Goal: Task Accomplishment & Management: Manage account settings

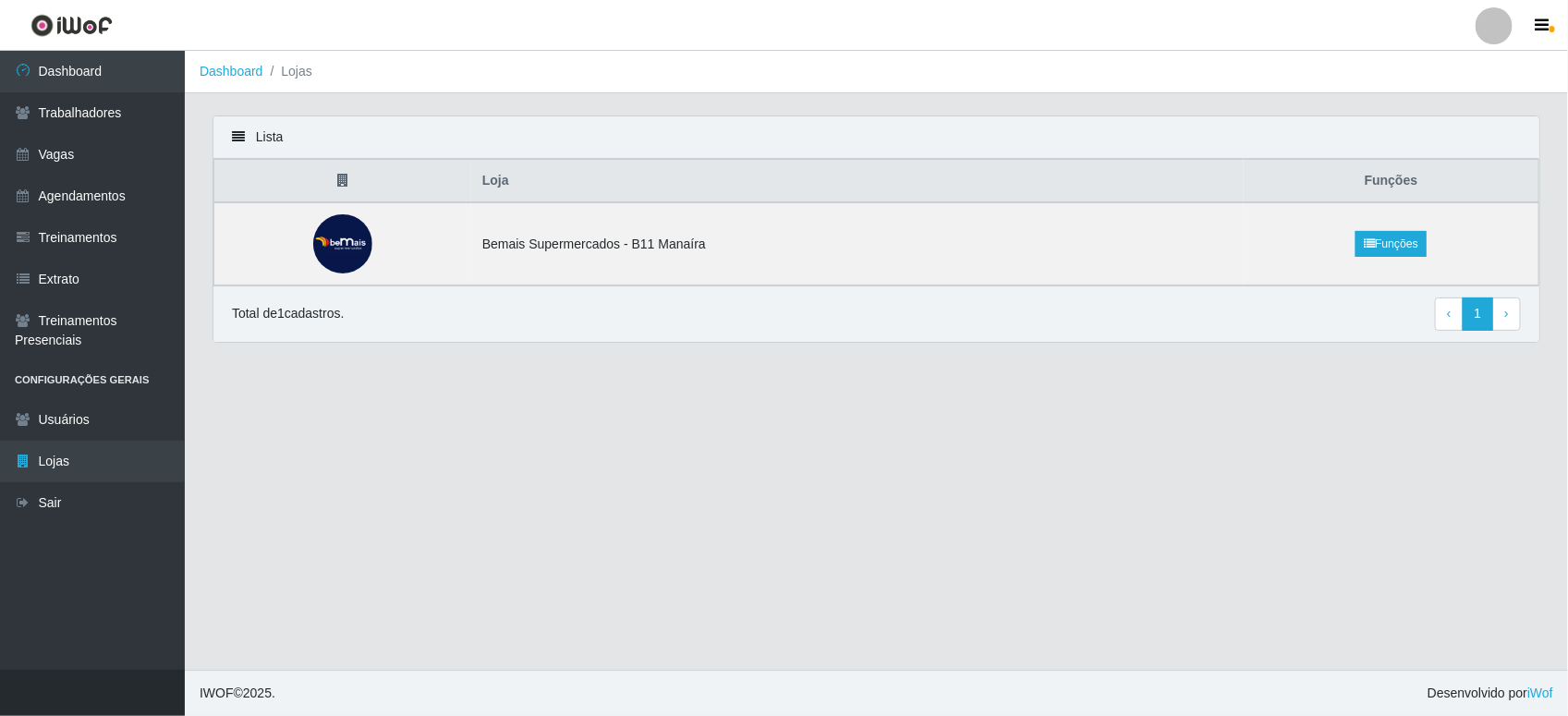
click at [94, 48] on link at bounding box center [71, 25] width 143 height 51
click at [98, 63] on link "Dashboard" at bounding box center [93, 71] width 185 height 42
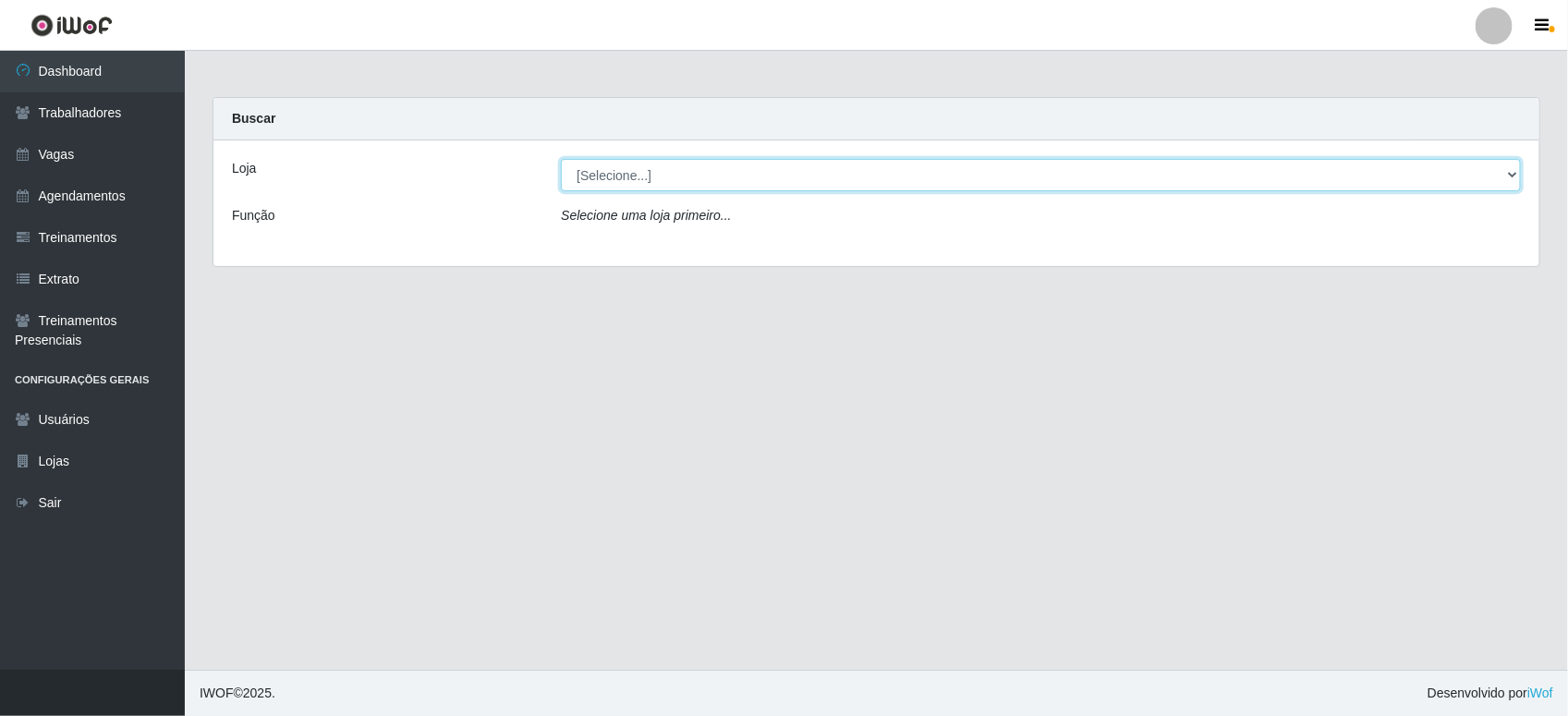
click at [1515, 167] on select "[Selecione...] Bemais Supermercados - B11 Manaíra" at bounding box center [1040, 175] width 960 height 32
select select "409"
click at [561, 159] on select "[Selecione...] Bemais Supermercados - B11 Manaíra" at bounding box center [1040, 175] width 960 height 32
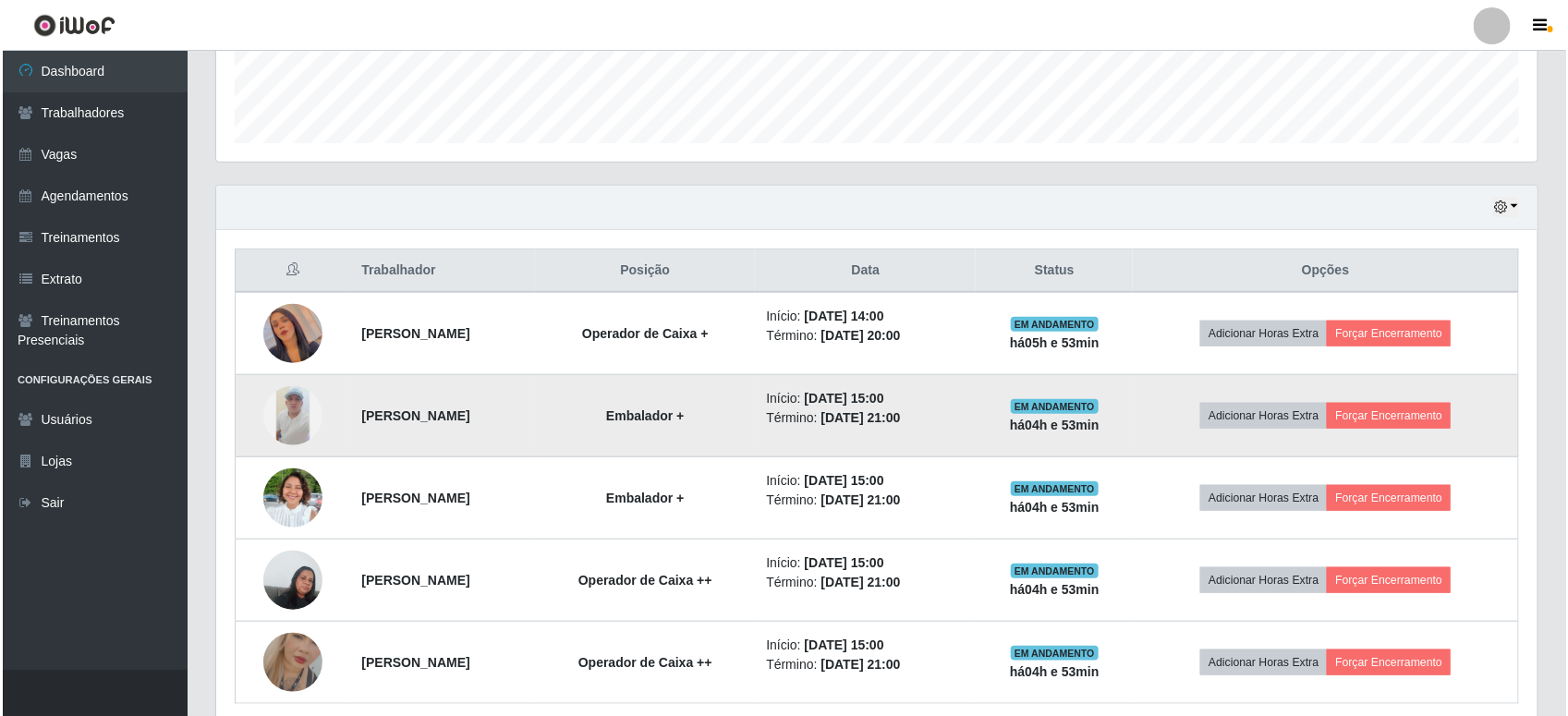
scroll to position [525, 0]
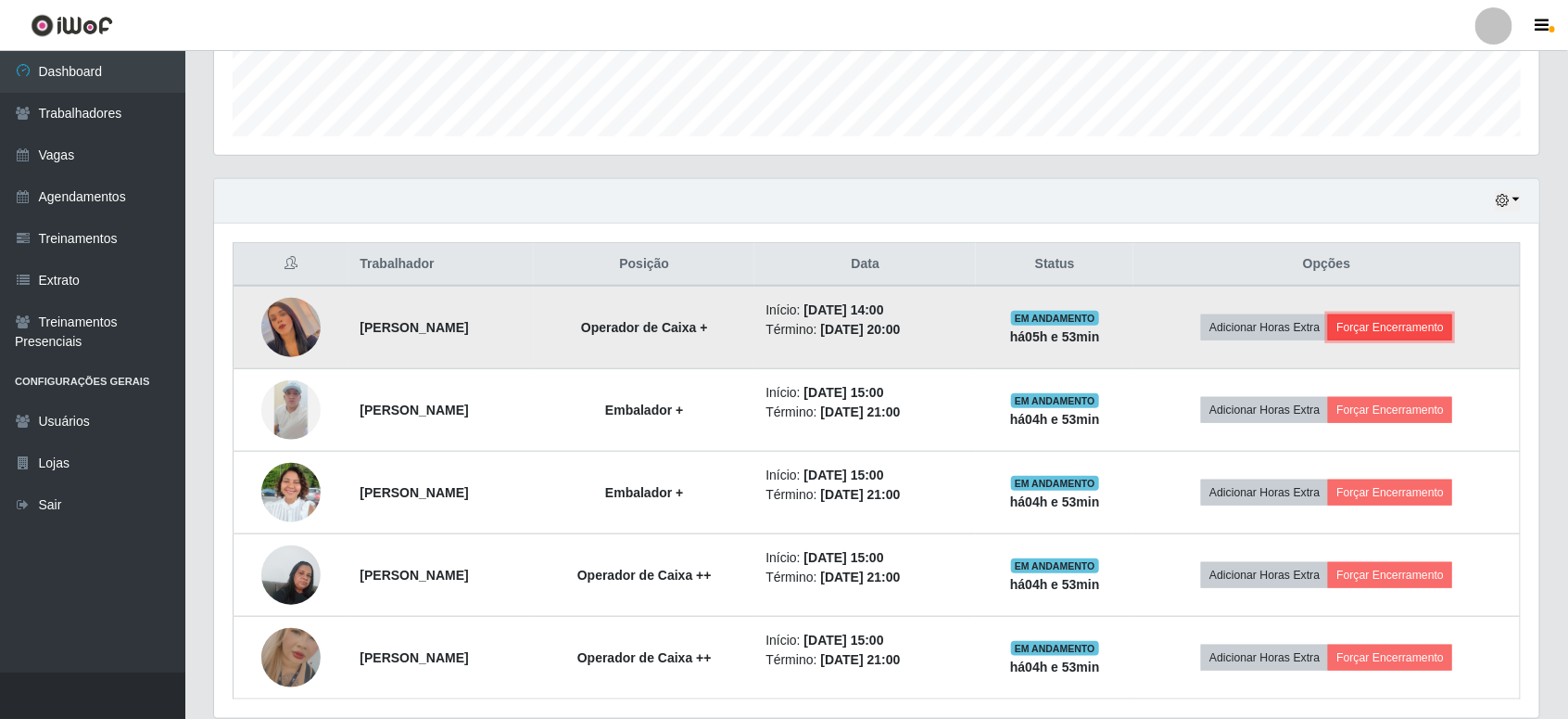
click at [1416, 320] on button "Forçar Encerramento" at bounding box center [1390, 327] width 124 height 26
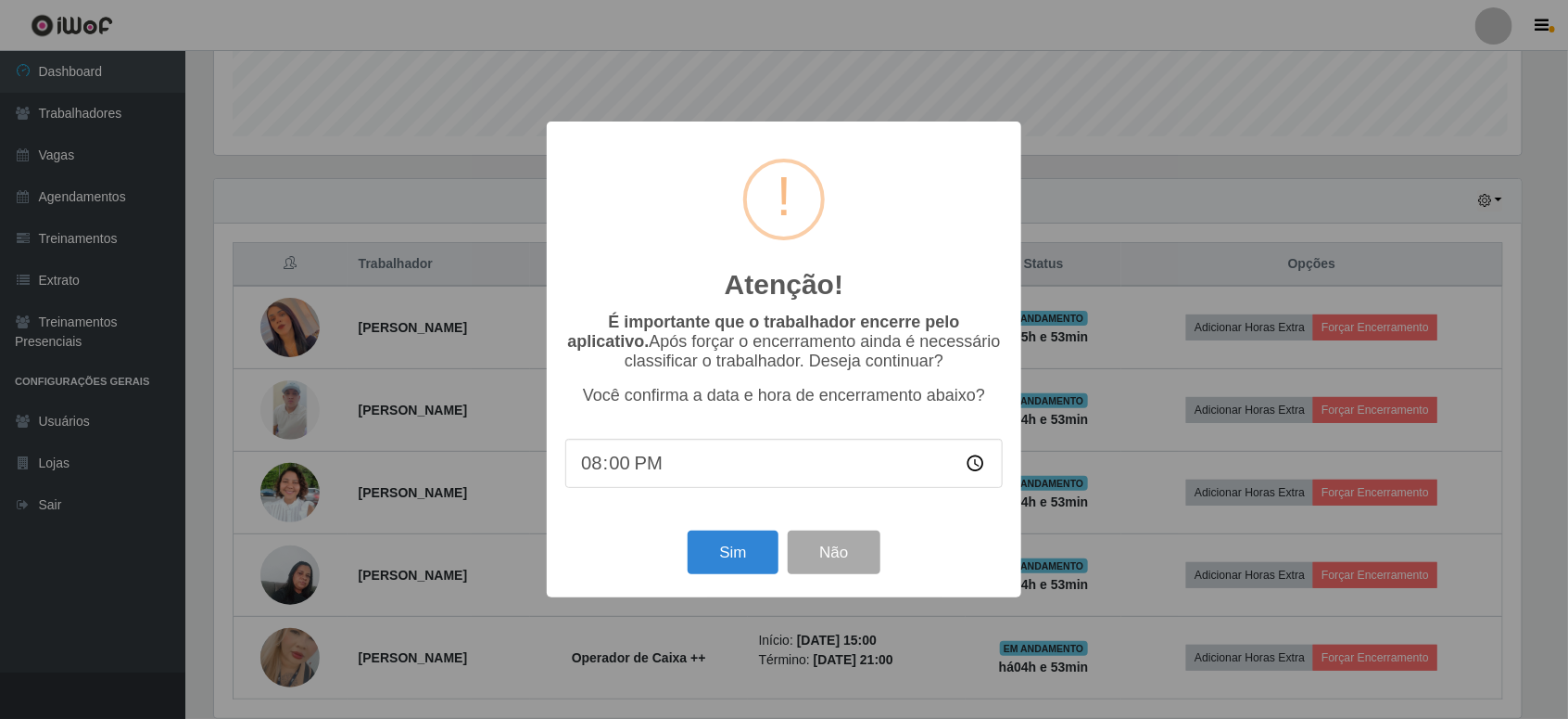
scroll to position [386, 1312]
click at [710, 446] on input "20:00" at bounding box center [786, 463] width 437 height 49
click at [710, 465] on input "20:00" at bounding box center [786, 463] width 437 height 49
click at [1146, 223] on div "Atenção! × É importante que o trabalhador encerre pelo aplicativo. Após forçar …" at bounding box center [786, 360] width 1573 height 719
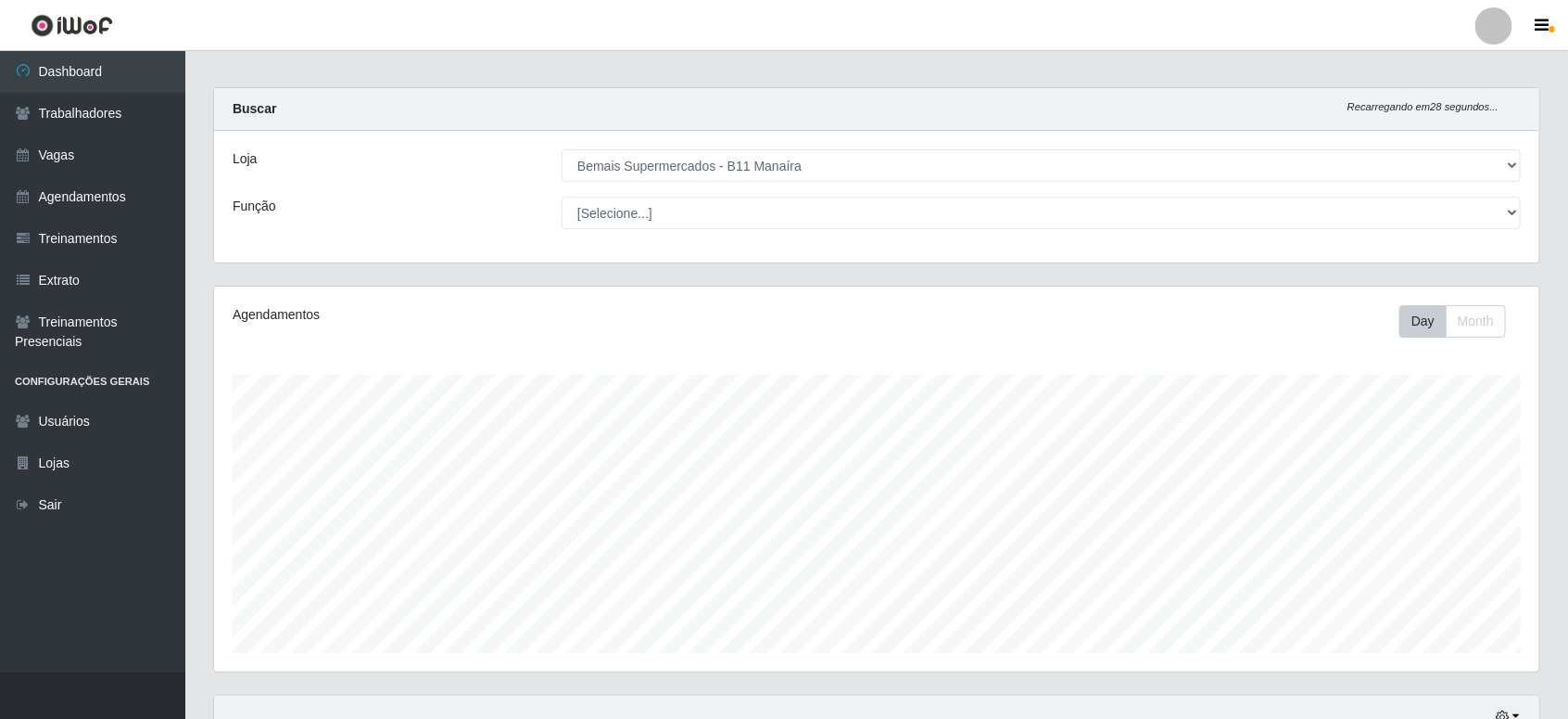
scroll to position [0, 0]
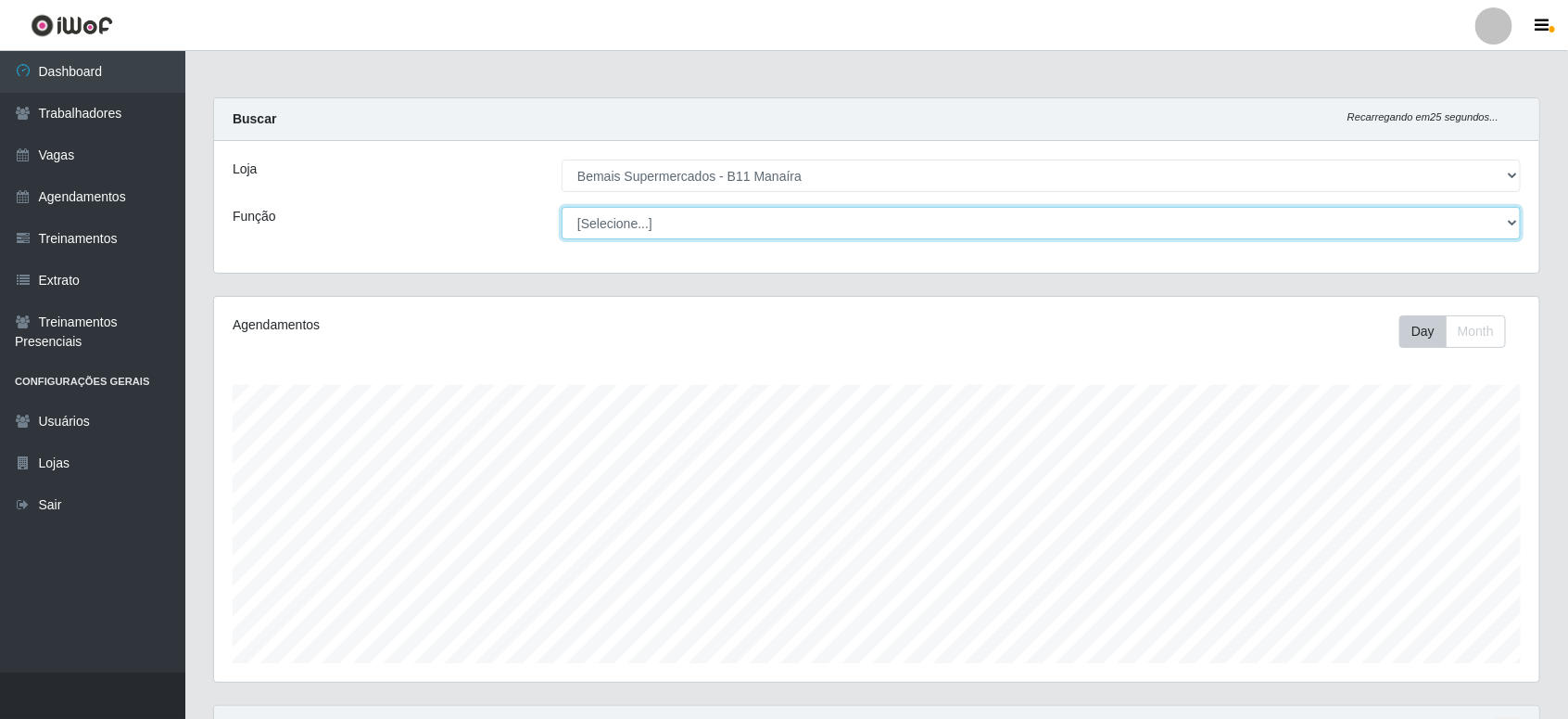
click at [721, 228] on select "[Selecione...] ASG ASG + ASG ++ Auxiliar de Estacionamento Auxiliar de Estacion…" at bounding box center [1041, 223] width 959 height 33
click at [562, 207] on select "[Selecione...] ASG ASG + ASG ++ Auxiliar de Estacionamento Auxiliar de Estacion…" at bounding box center [1041, 223] width 959 height 33
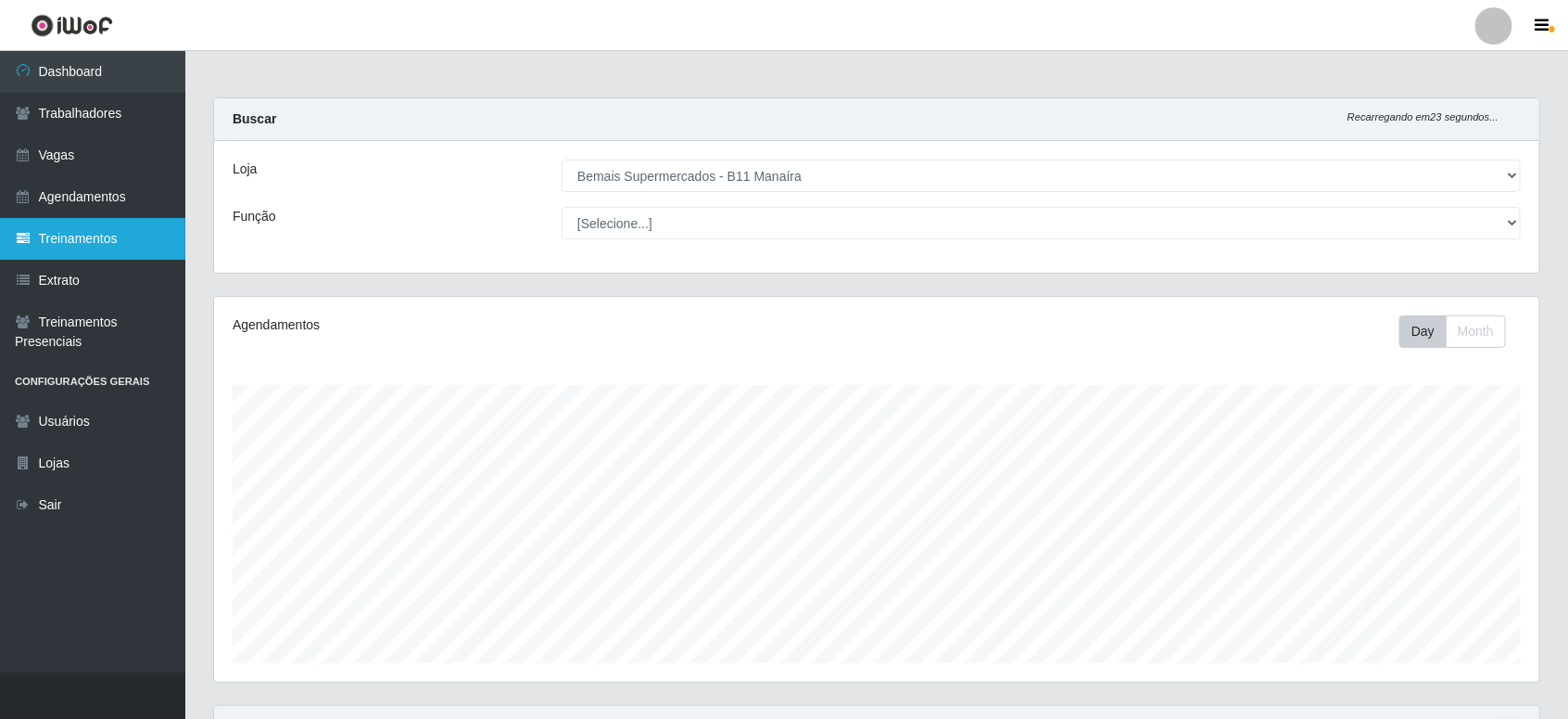
click at [95, 232] on link "Treinamentos" at bounding box center [93, 239] width 186 height 42
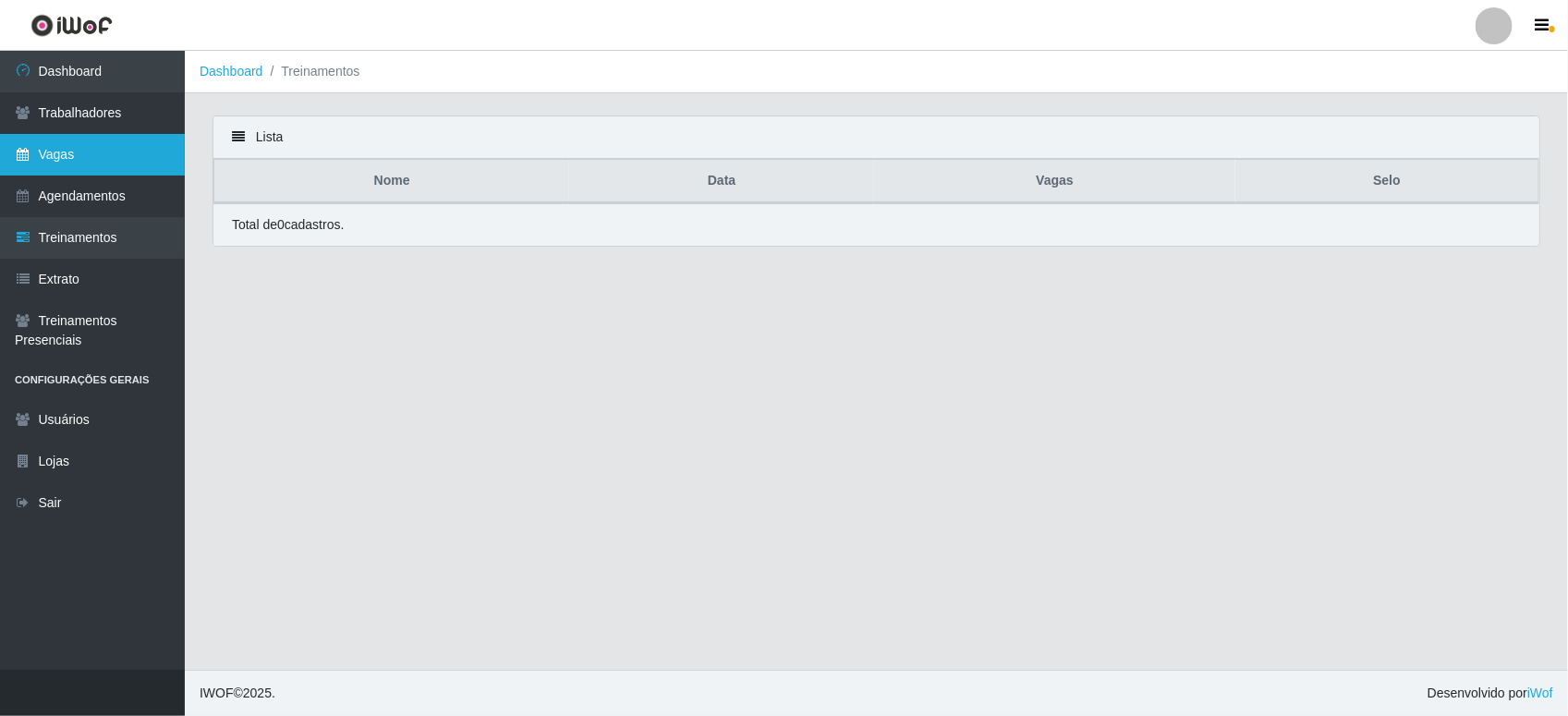
click at [93, 144] on link "Vagas" at bounding box center [93, 154] width 185 height 42
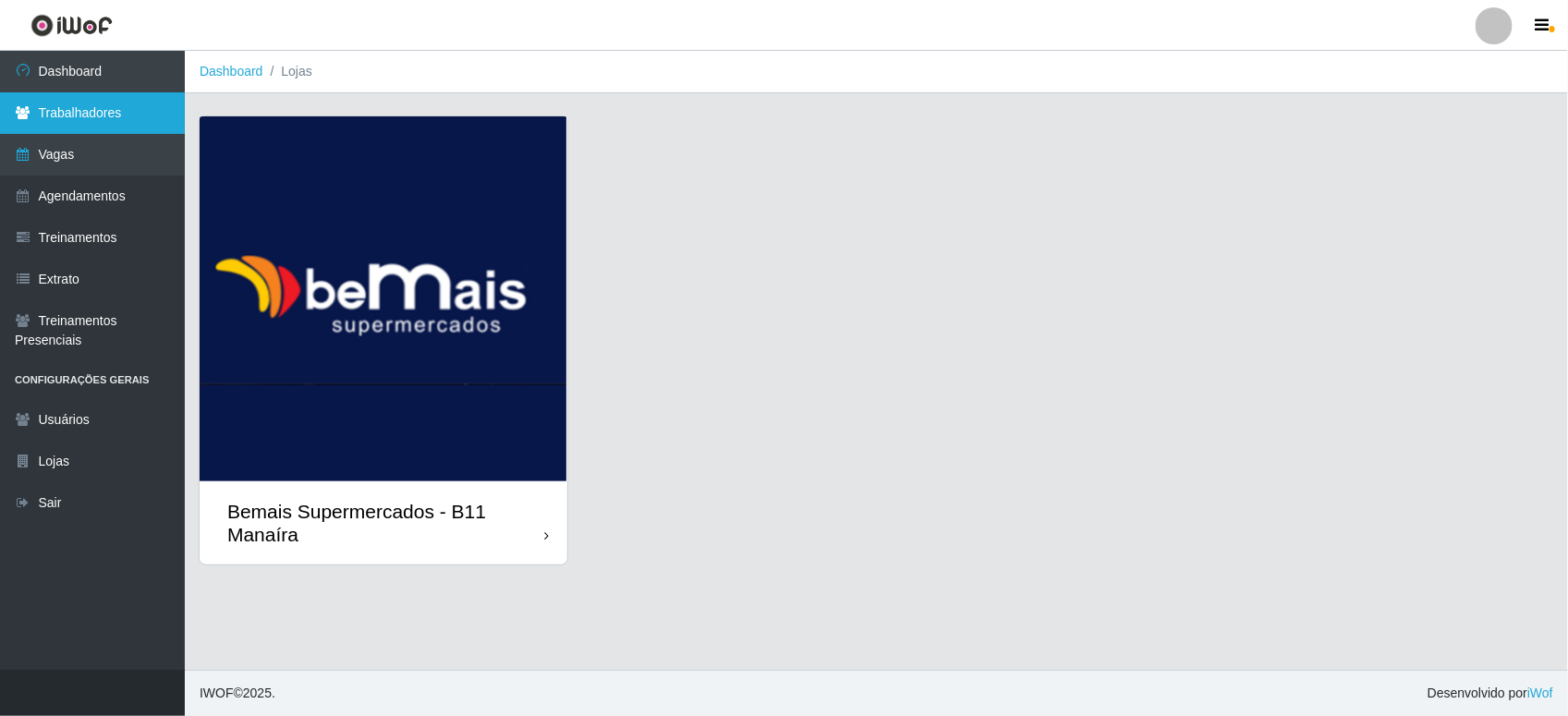
click at [95, 114] on link "Trabalhadores" at bounding box center [93, 113] width 185 height 42
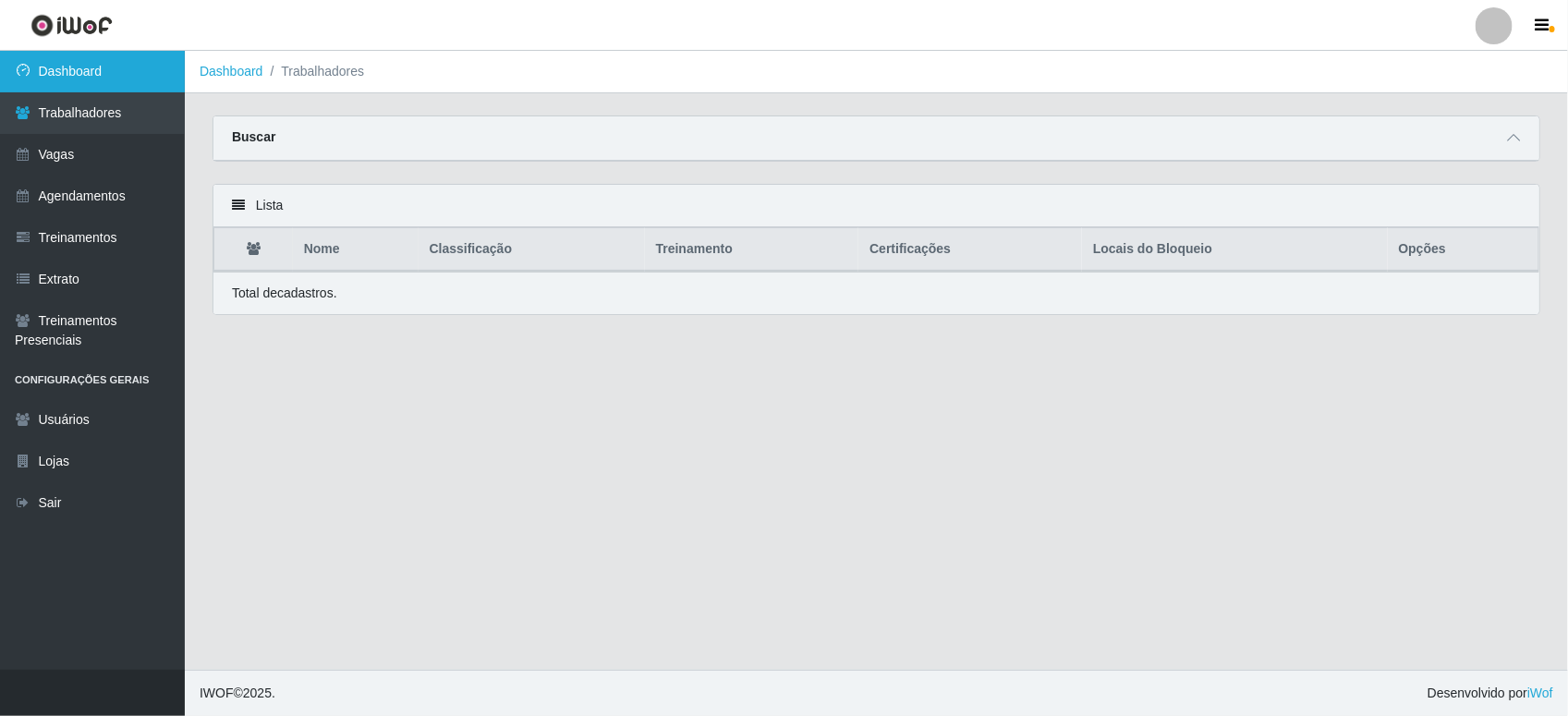
click at [108, 90] on link "Dashboard" at bounding box center [93, 71] width 185 height 42
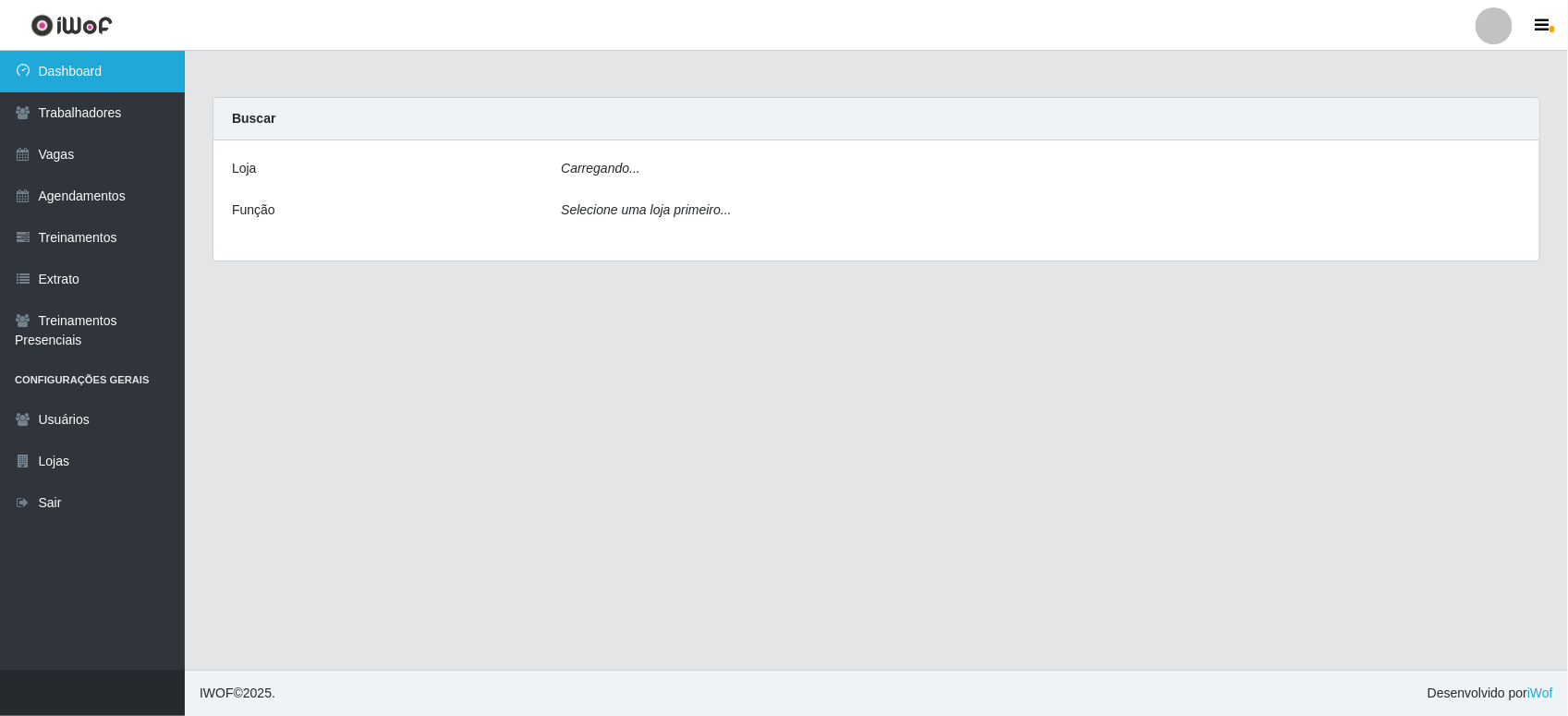
click at [108, 90] on link "Dashboard" at bounding box center [93, 71] width 185 height 42
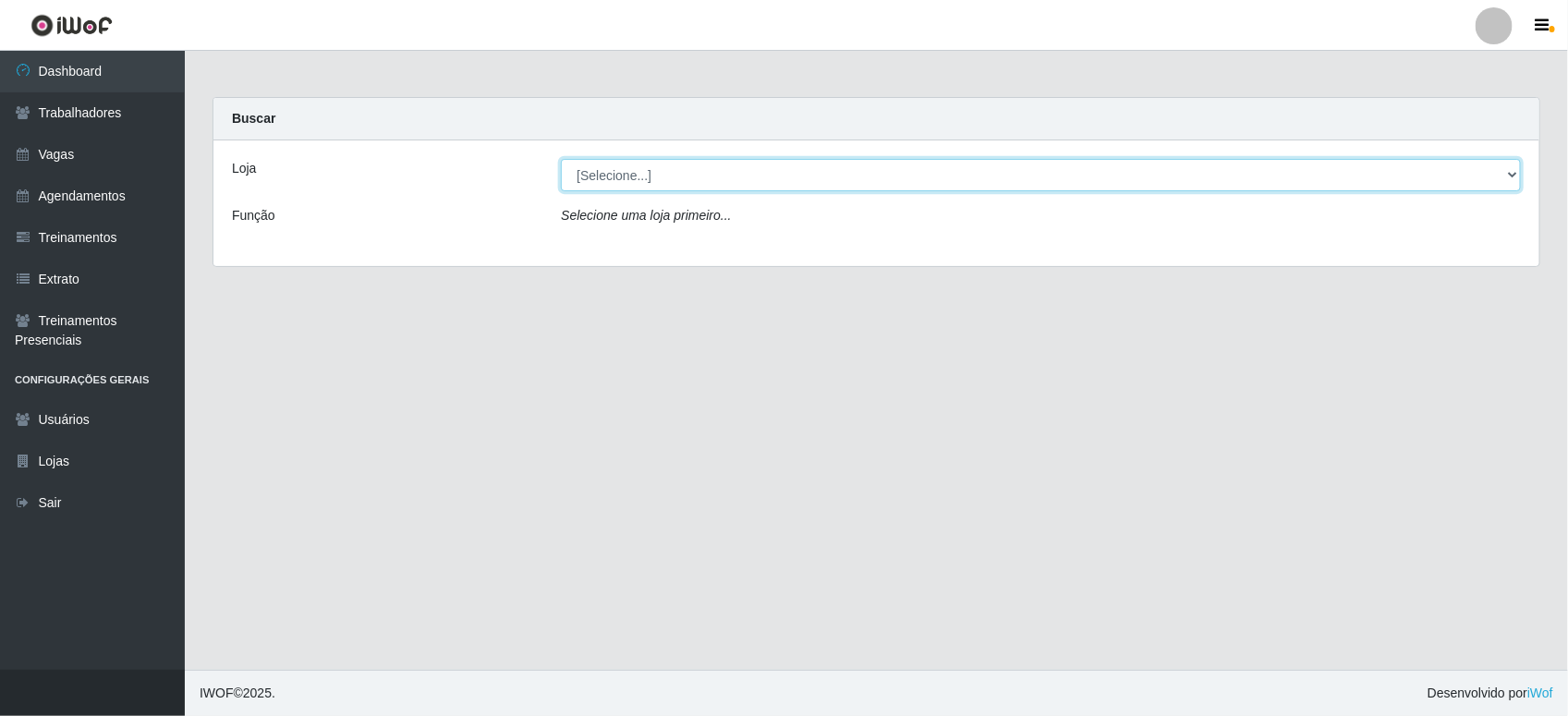
click at [758, 179] on select "[Selecione...] Bemais Supermercados - B11 Manaíra" at bounding box center [1040, 175] width 960 height 32
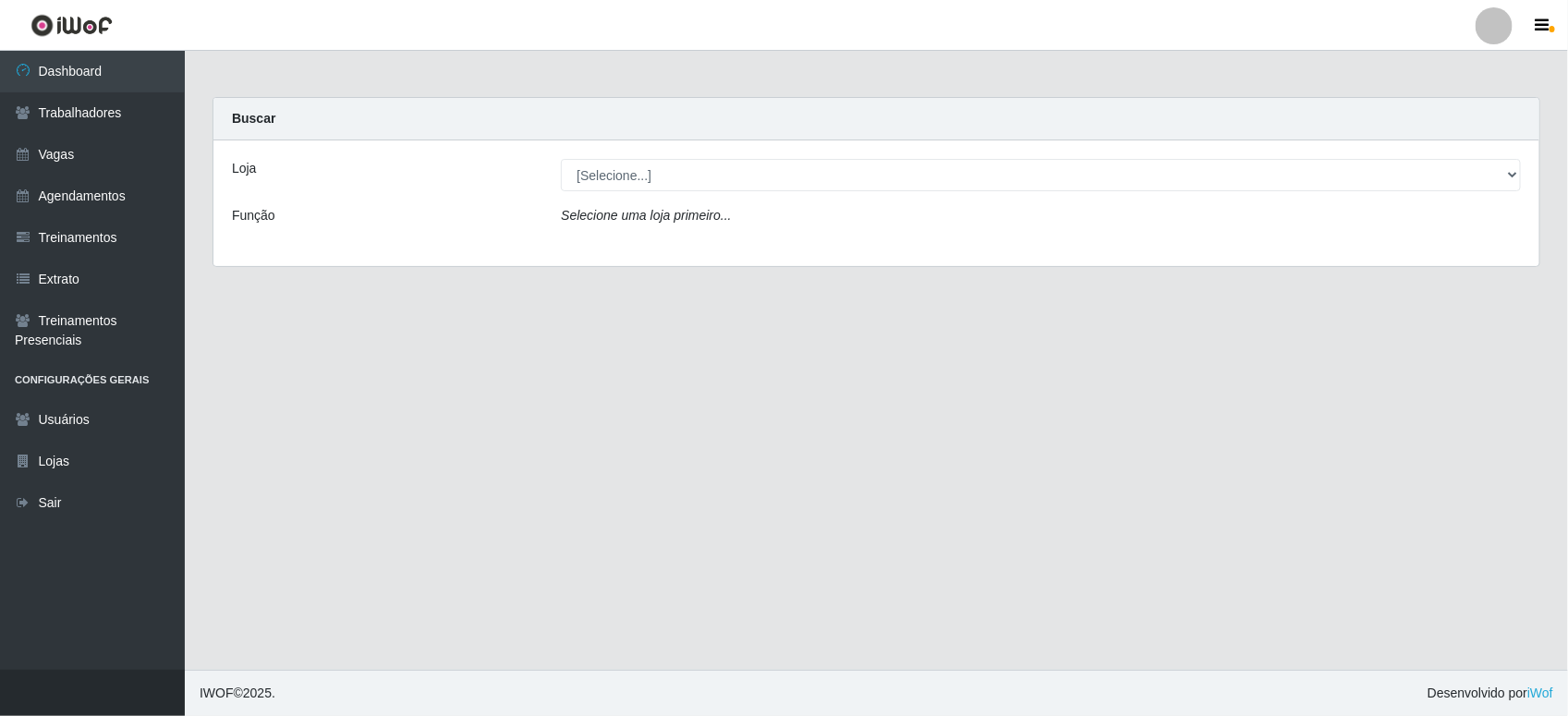
click at [741, 259] on div "Loja [Selecione...] Bemais Supermercados - B11 Manaíra Função Selecione uma loj…" at bounding box center [877, 204] width 1325 height 126
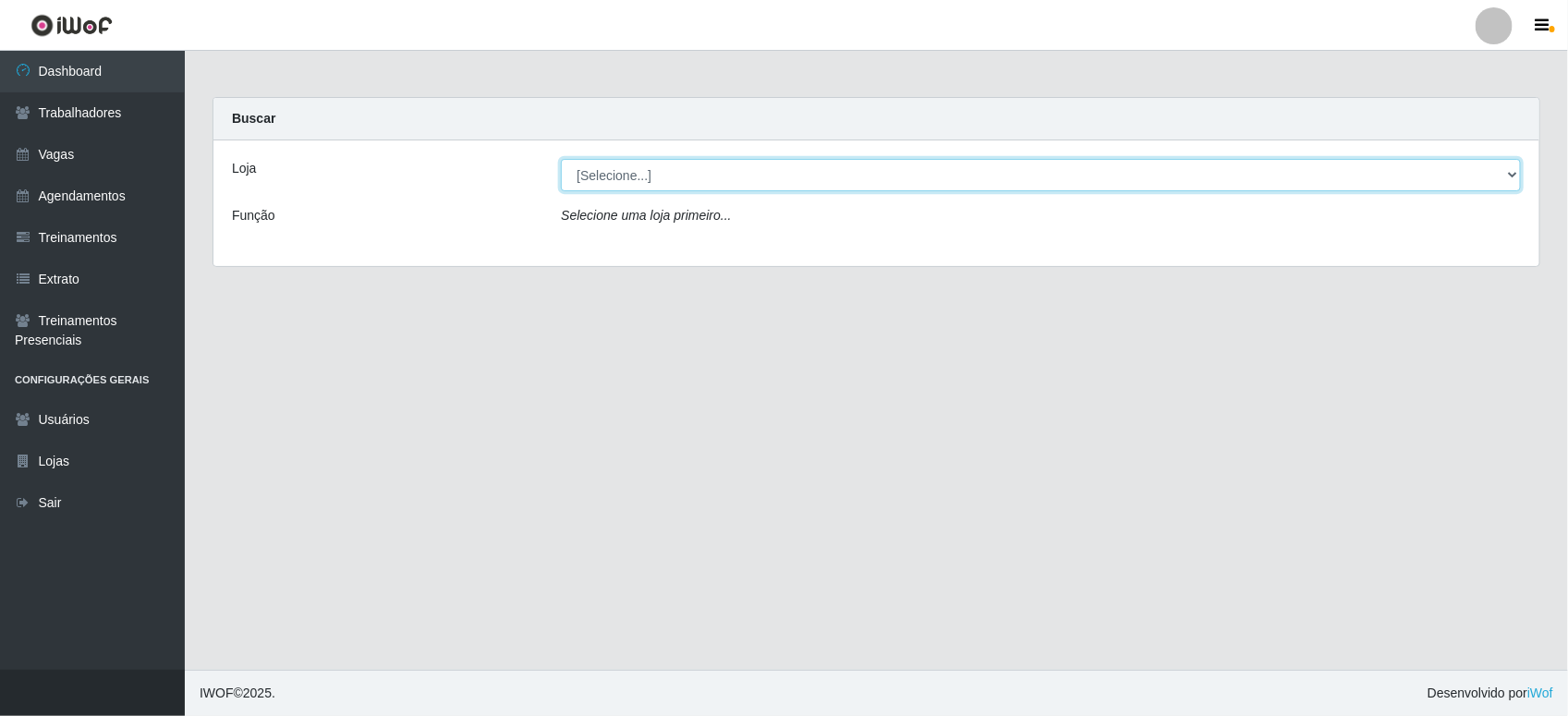
click at [760, 187] on select "[Selecione...] Bemais Supermercados - B11 Manaíra" at bounding box center [1040, 175] width 960 height 32
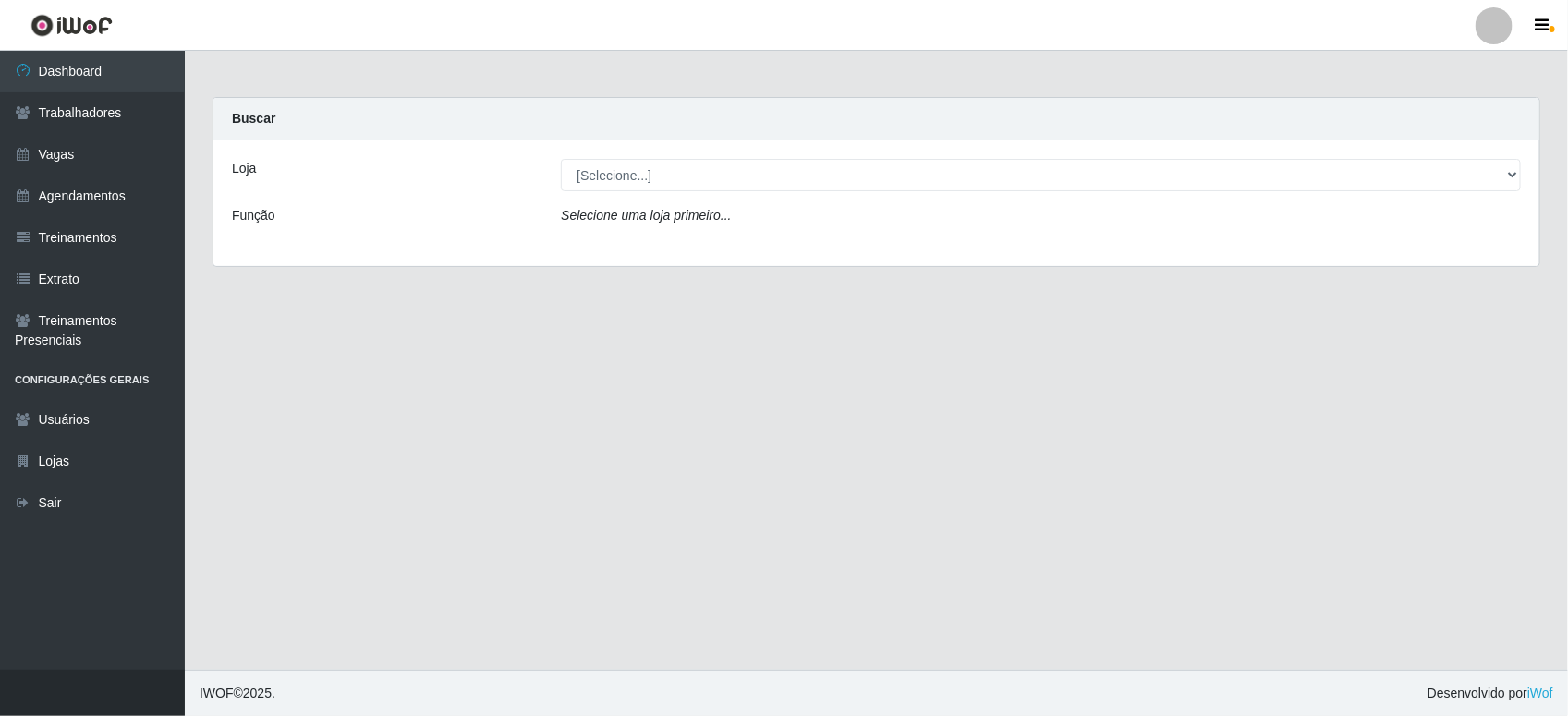
click at [752, 254] on div "Loja [Selecione...] Bemais Supermercados - B11 Manaíra Função Selecione uma loj…" at bounding box center [877, 204] width 1325 height 126
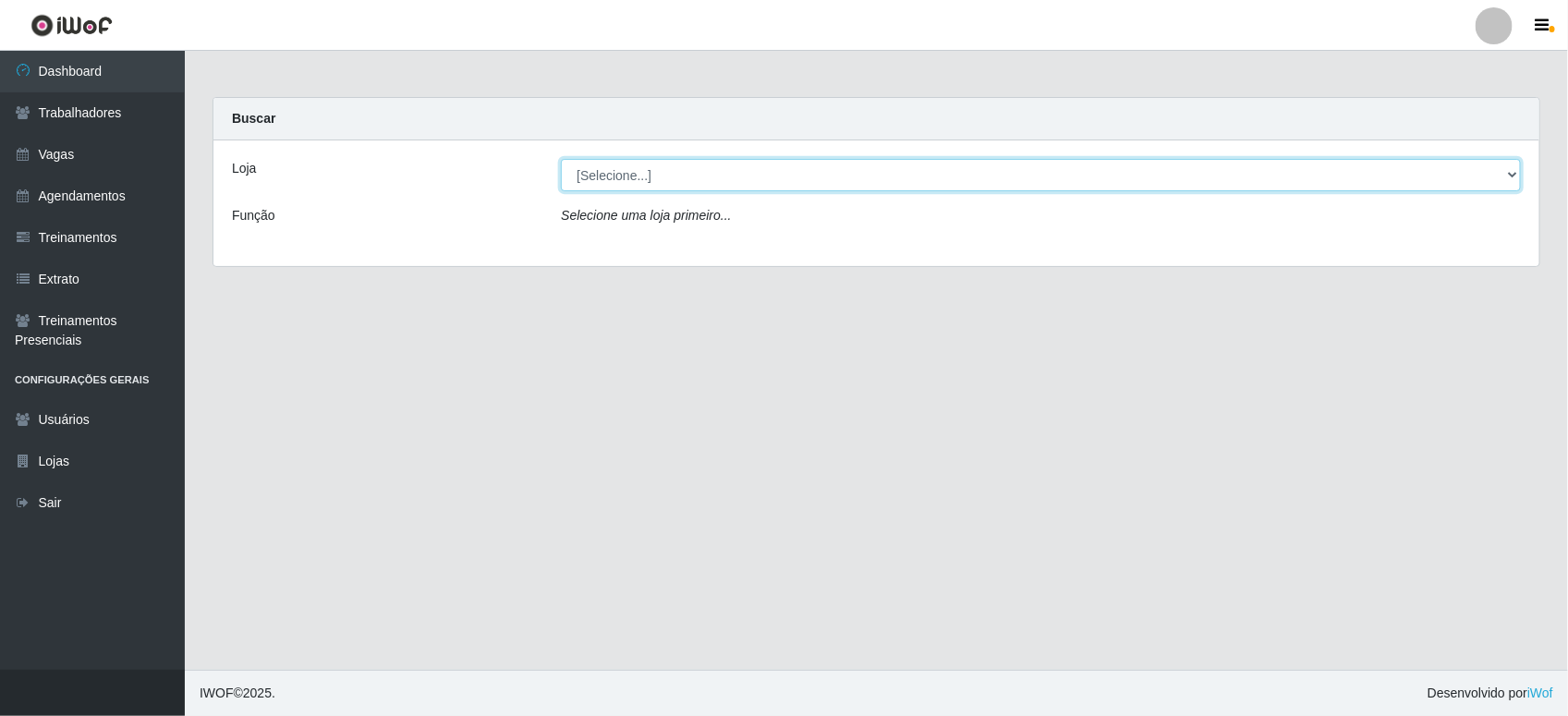
drag, startPoint x: 777, startPoint y: 168, endPoint x: 773, endPoint y: 194, distance: 26.3
click at [777, 177] on select "[Selecione...] Bemais Supermercados - B11 Manaíra" at bounding box center [1040, 175] width 960 height 32
select select "409"
click at [561, 159] on select "[Selecione...] Bemais Supermercados - B11 Manaíra" at bounding box center [1040, 175] width 960 height 32
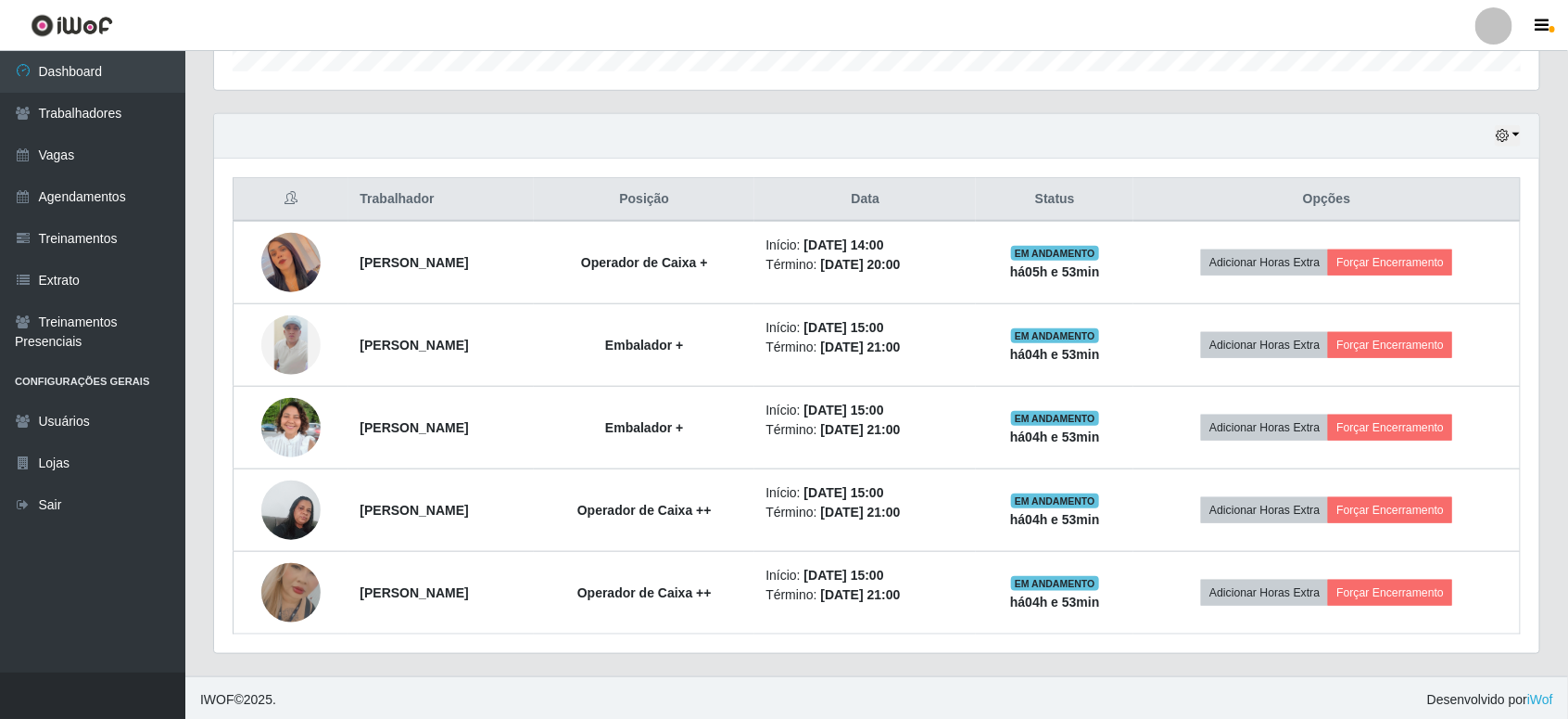
scroll to position [598, 0]
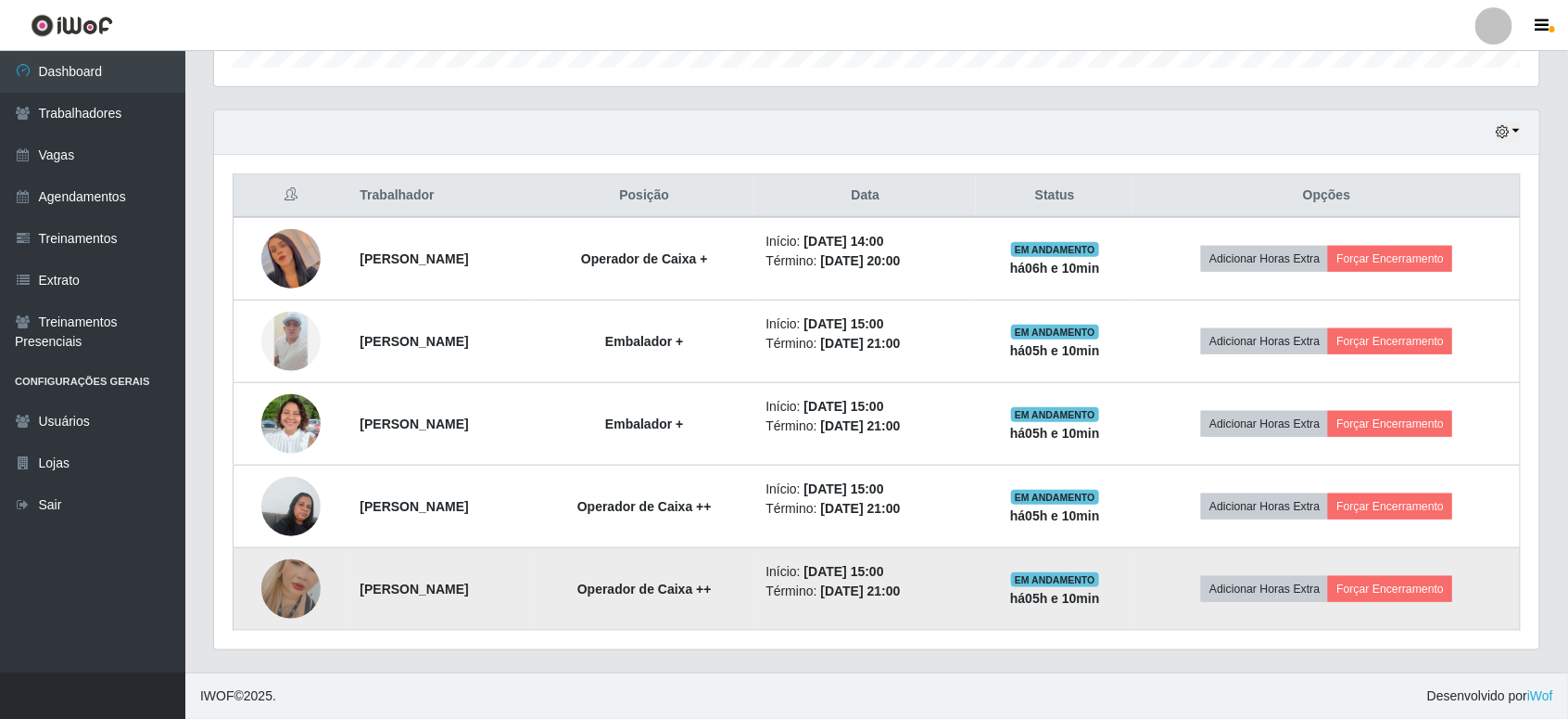
click at [294, 610] on img at bounding box center [291, 589] width 59 height 106
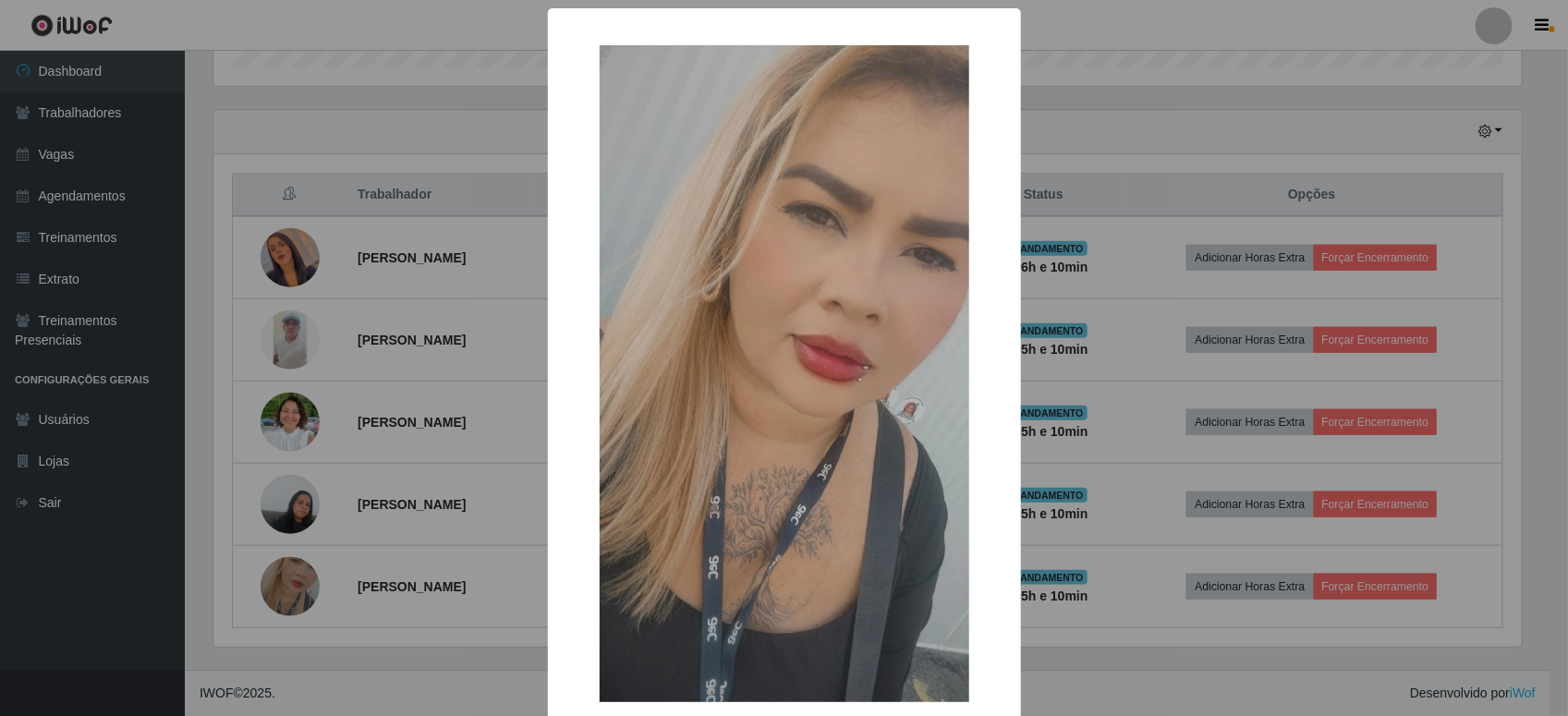
click at [255, 515] on div "× OK Cancel" at bounding box center [784, 358] width 1568 height 716
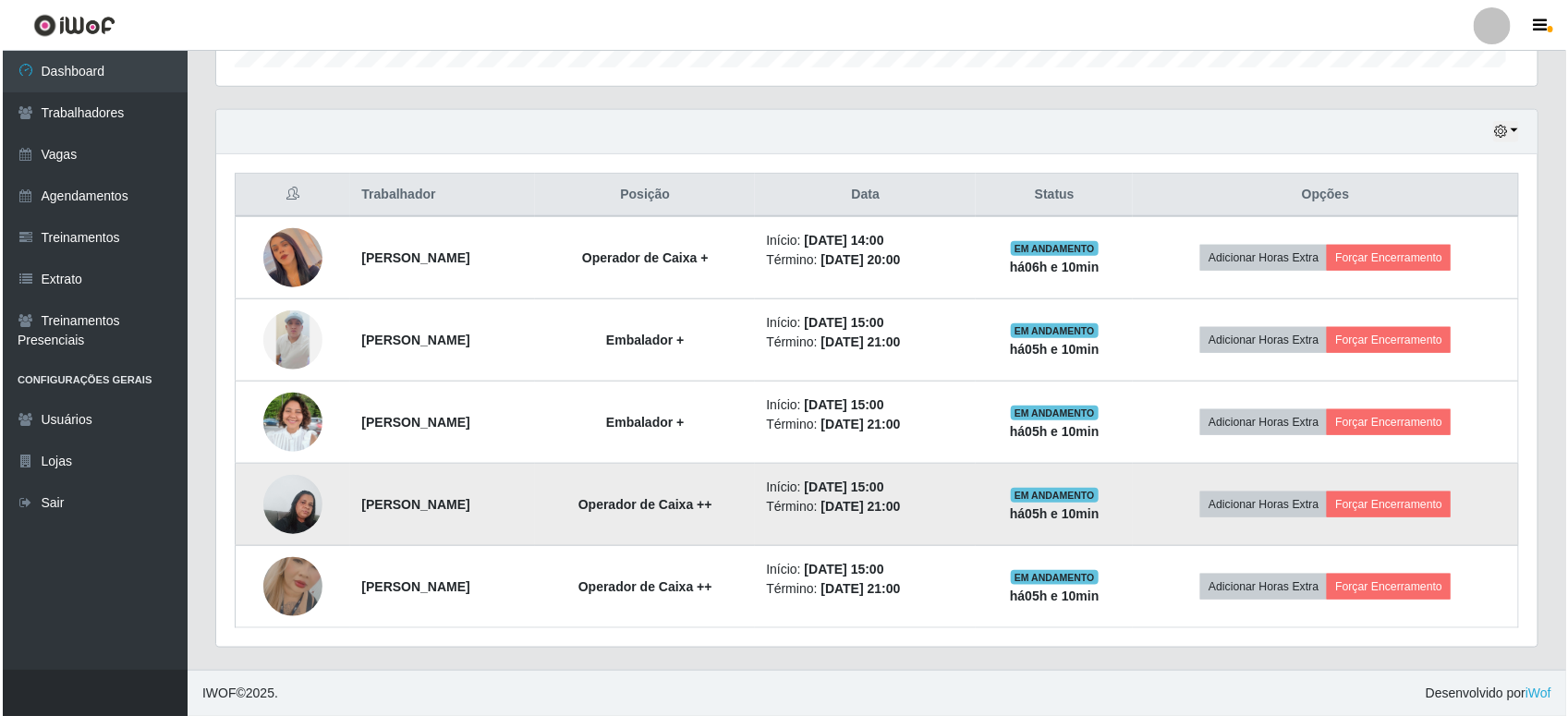
scroll to position [384, 1321]
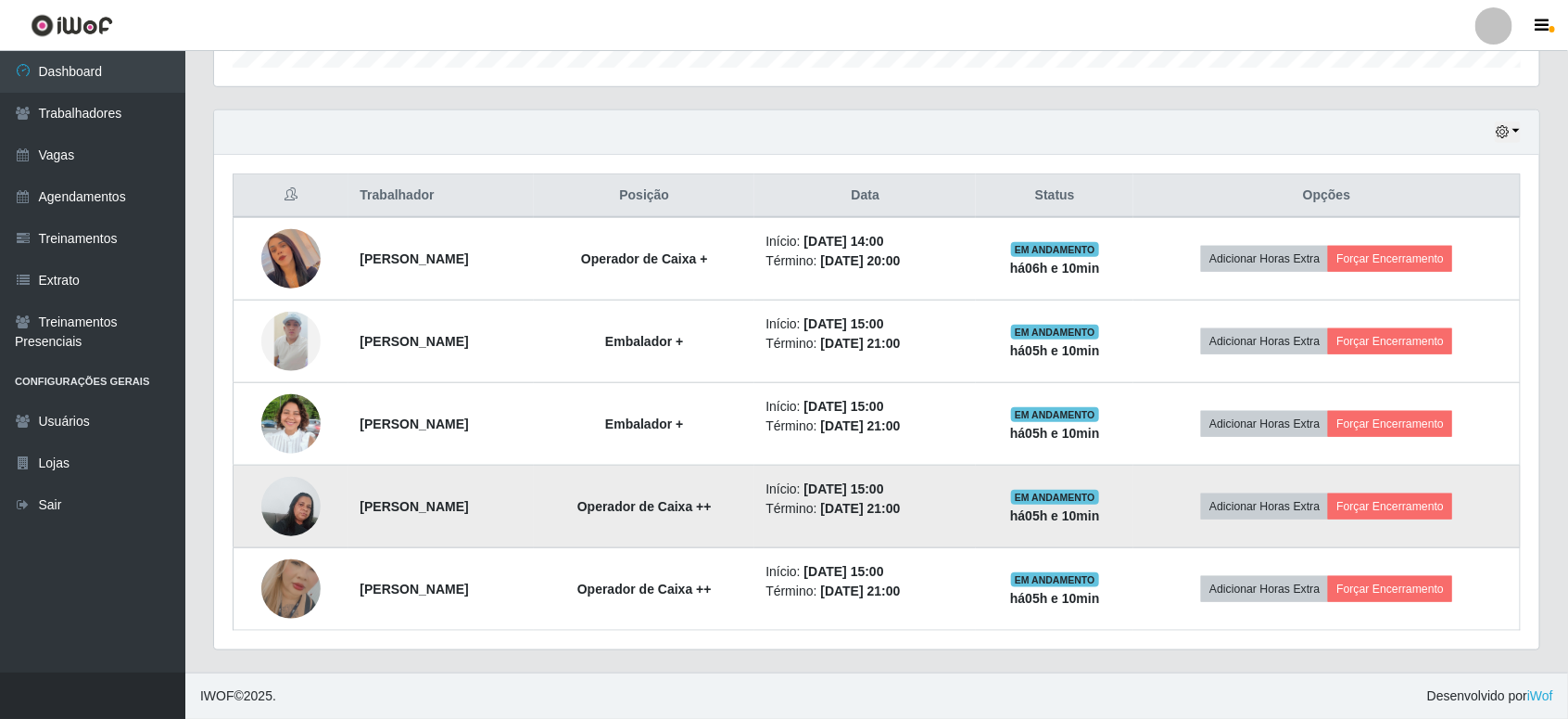
click at [261, 510] on img at bounding box center [291, 505] width 59 height 79
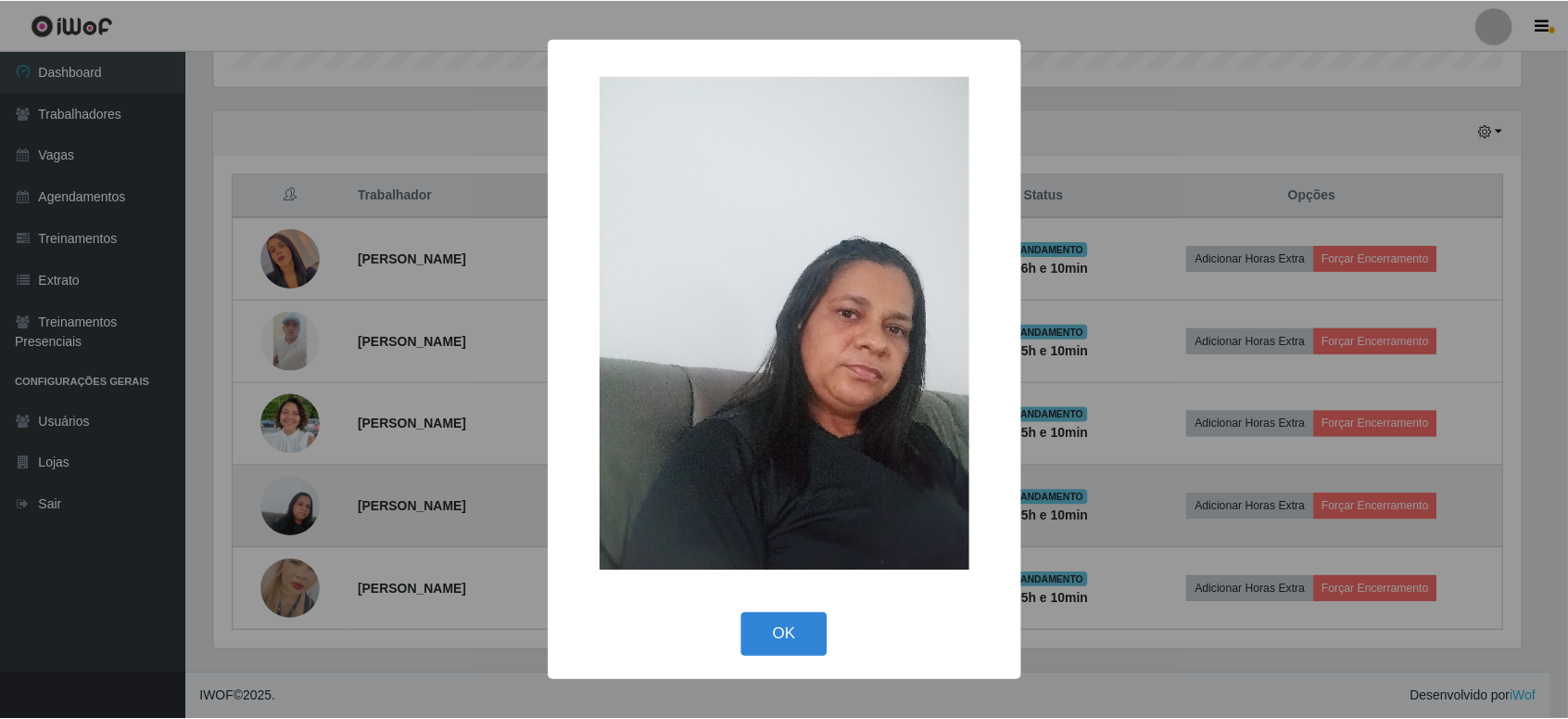
scroll to position [386, 1312]
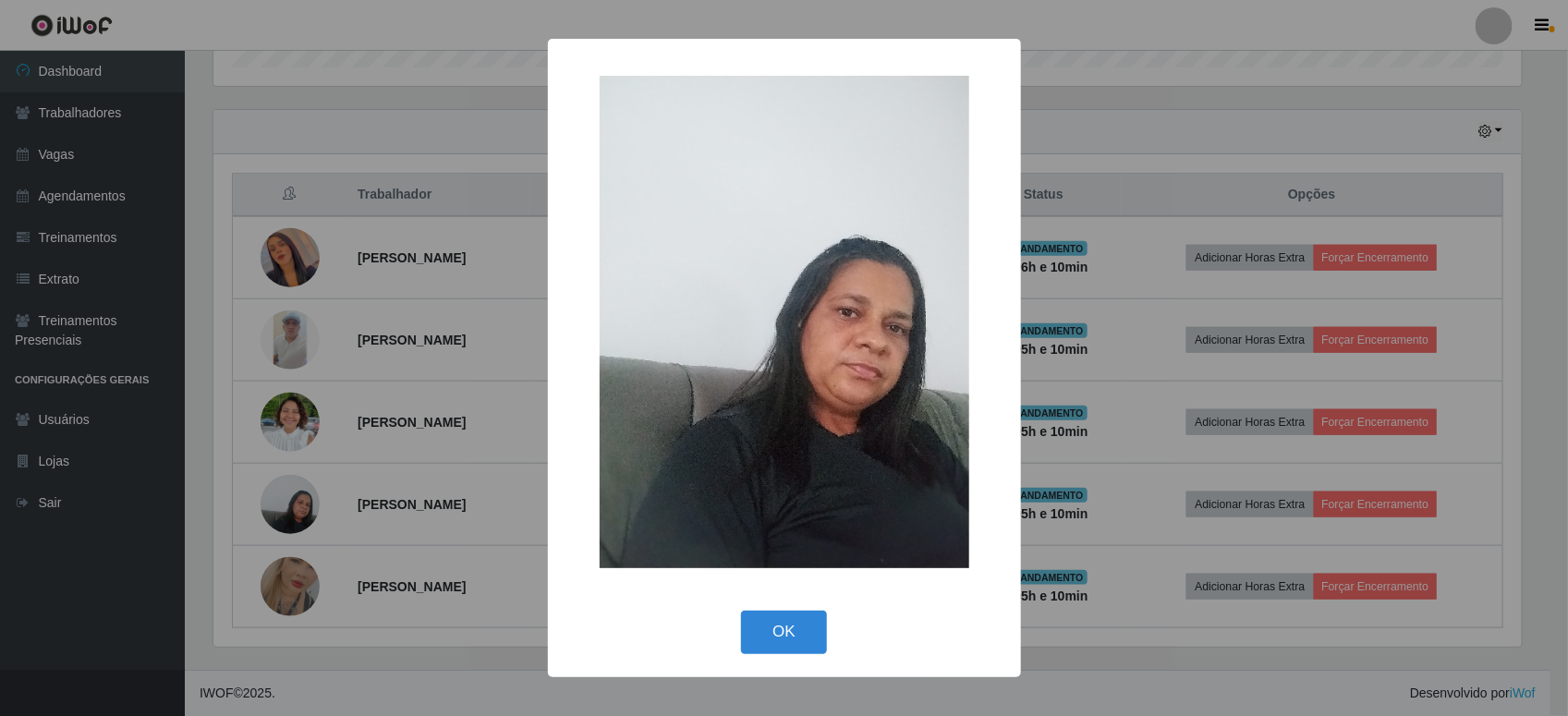
click at [260, 508] on div "× OK Cancel" at bounding box center [784, 358] width 1568 height 716
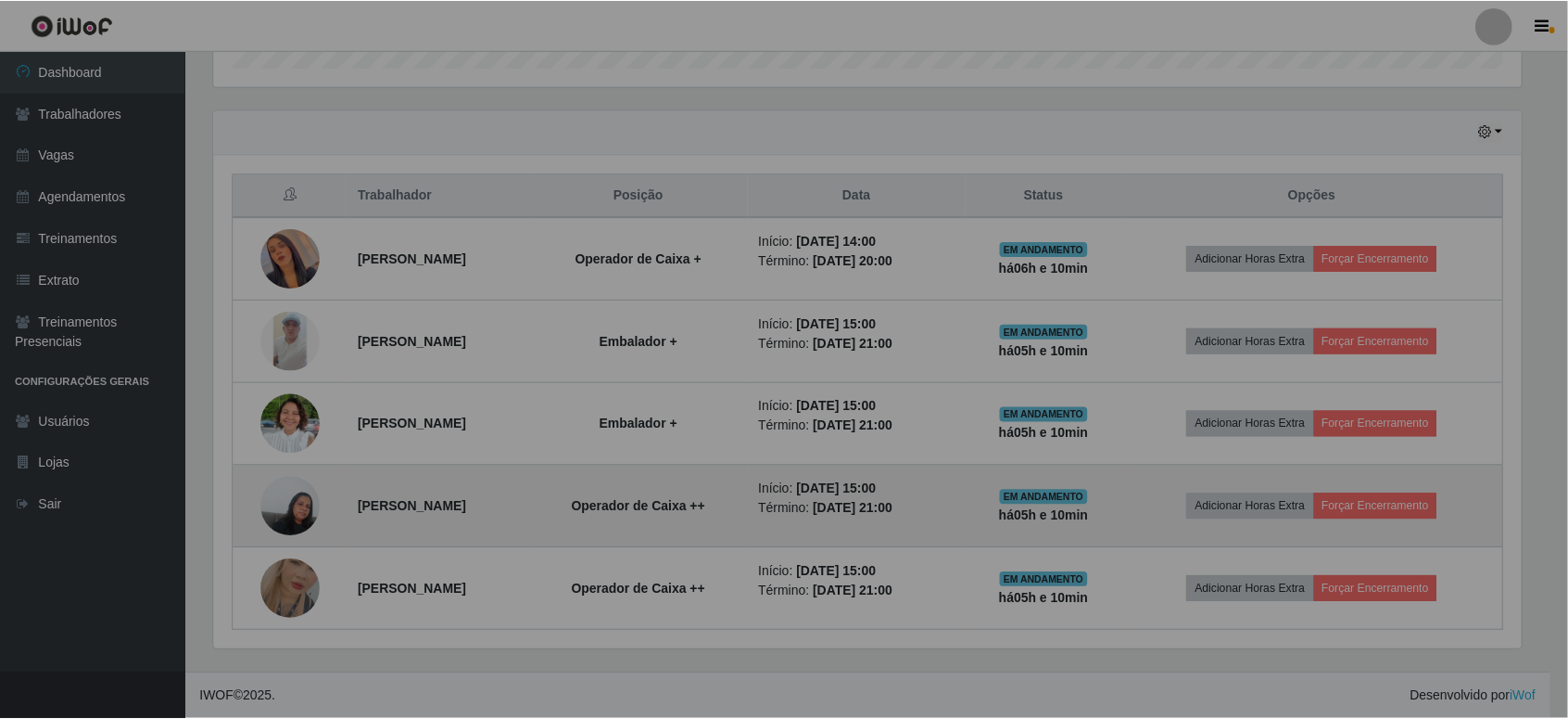
scroll to position [386, 1325]
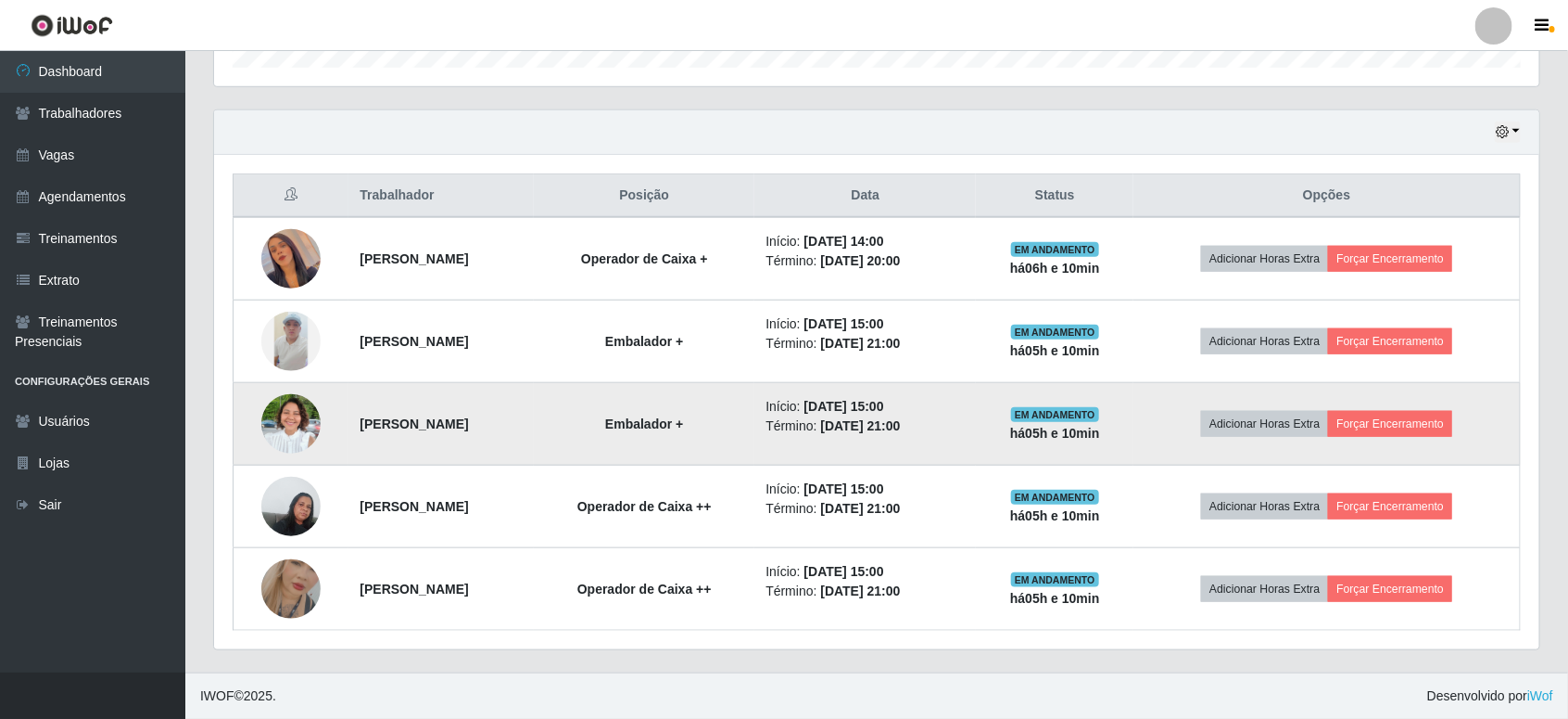
click at [299, 429] on img at bounding box center [291, 424] width 59 height 80
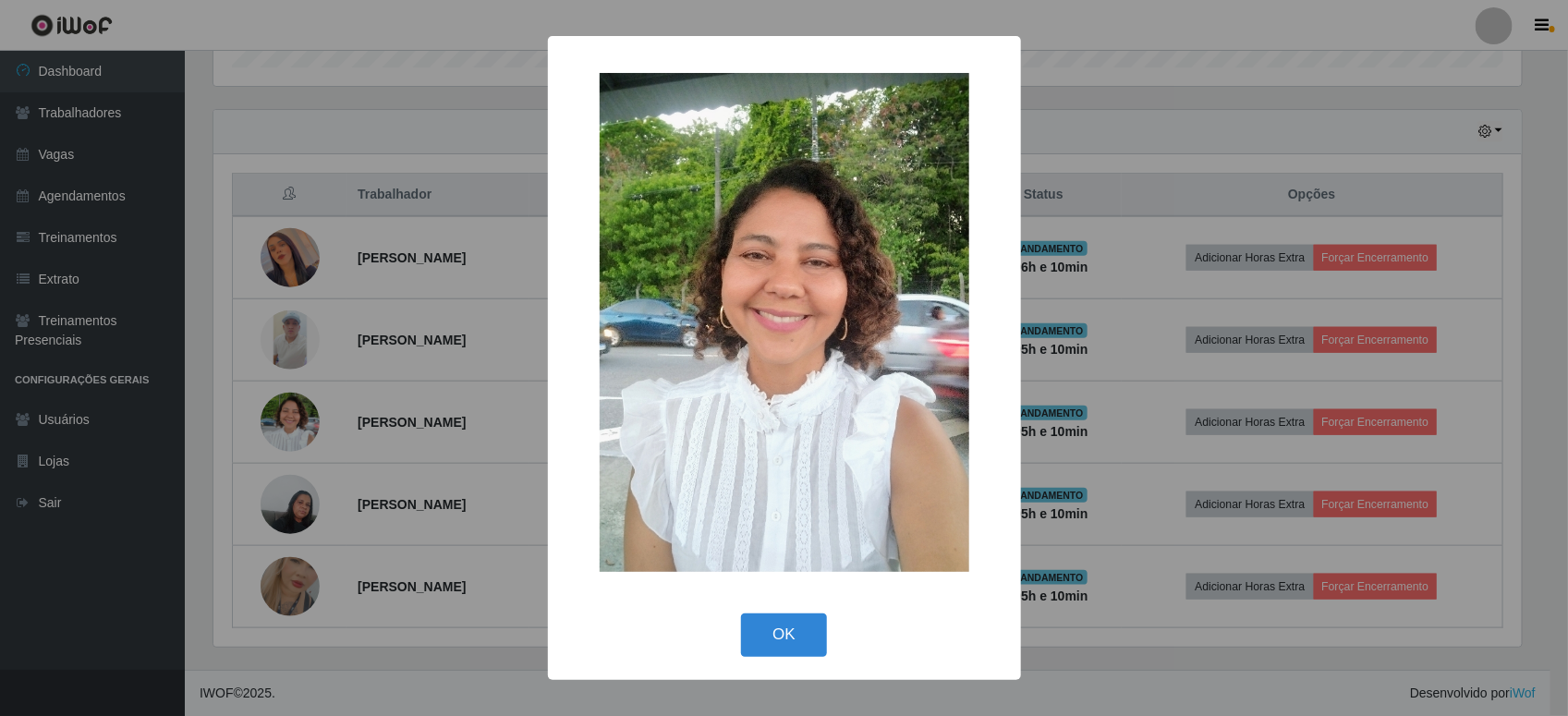
click at [300, 427] on div "× OK Cancel" at bounding box center [784, 358] width 1568 height 716
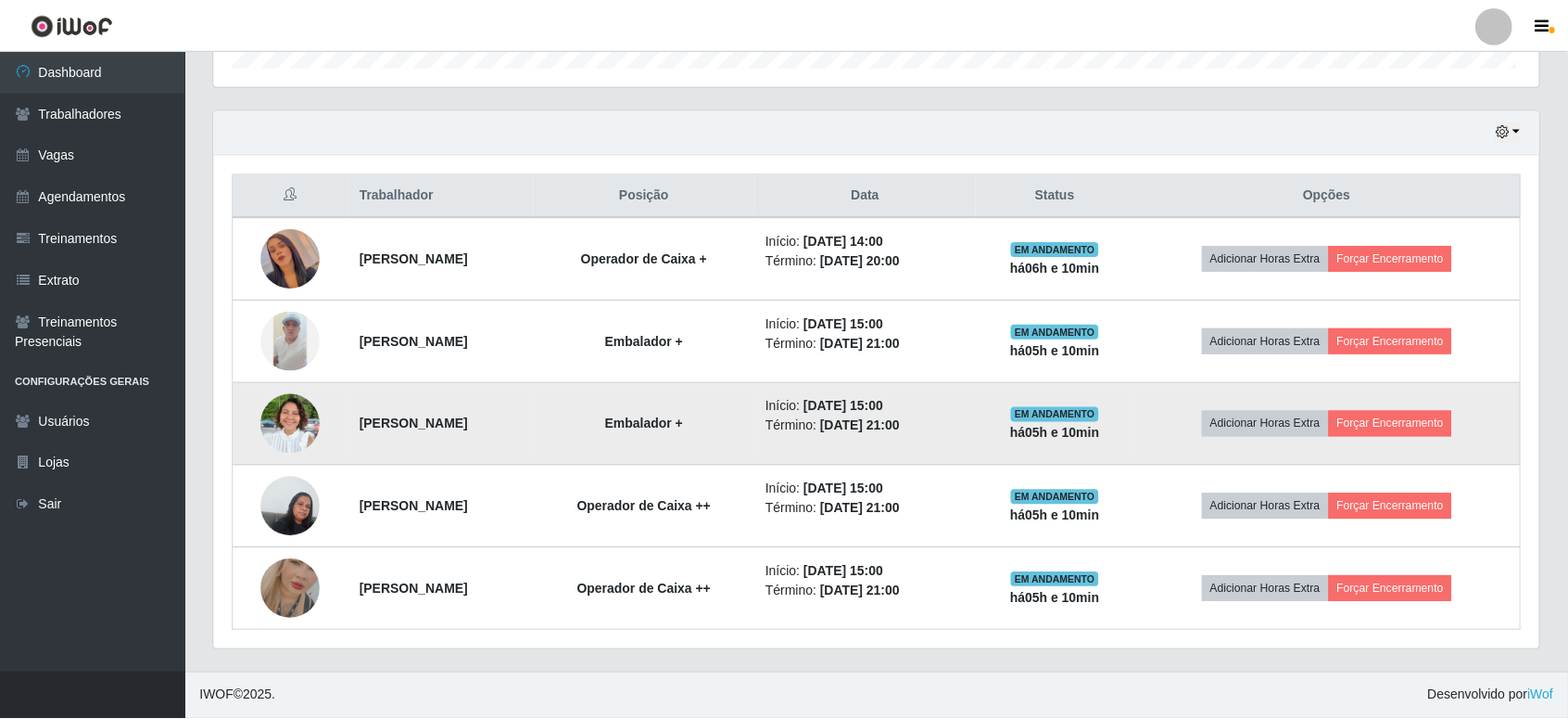
scroll to position [386, 1325]
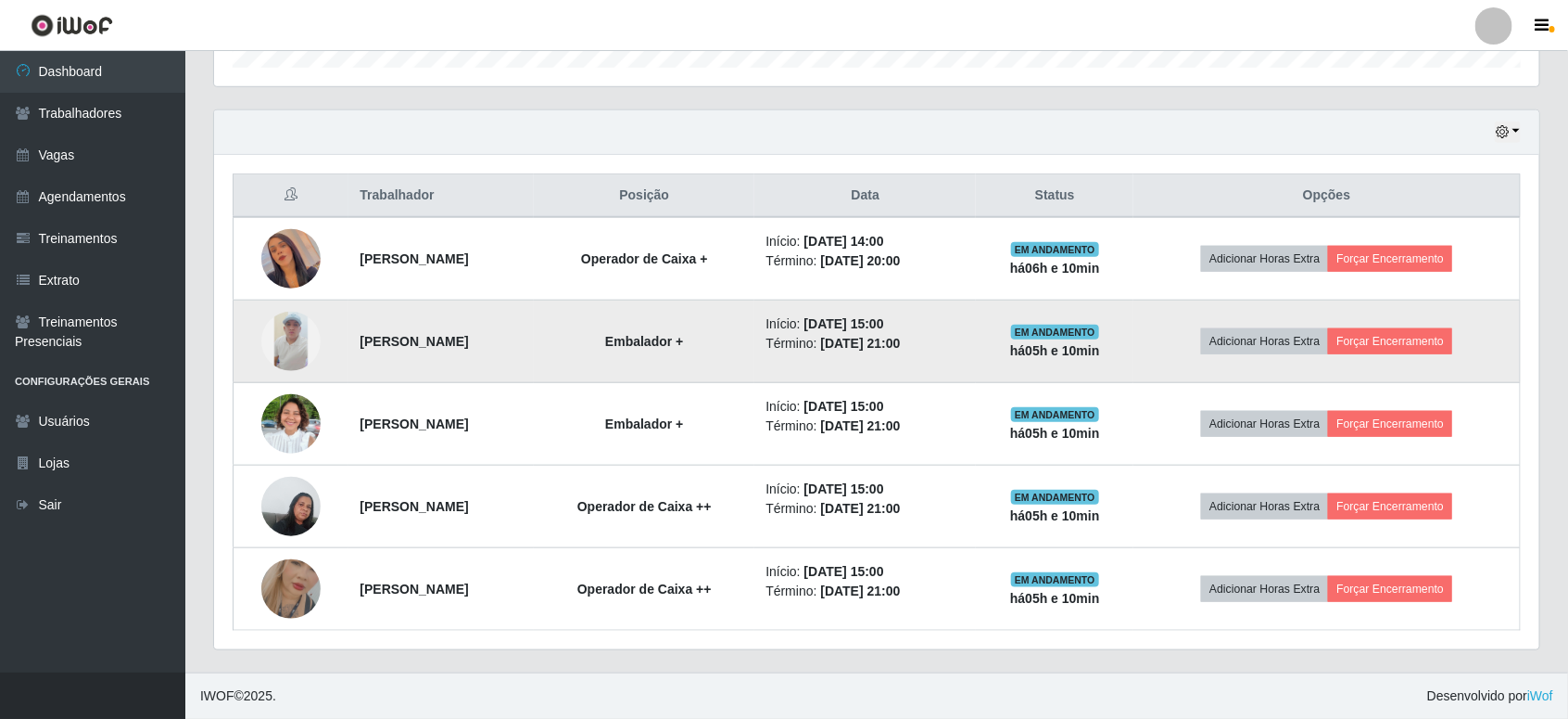
click at [261, 341] on img at bounding box center [291, 341] width 59 height 59
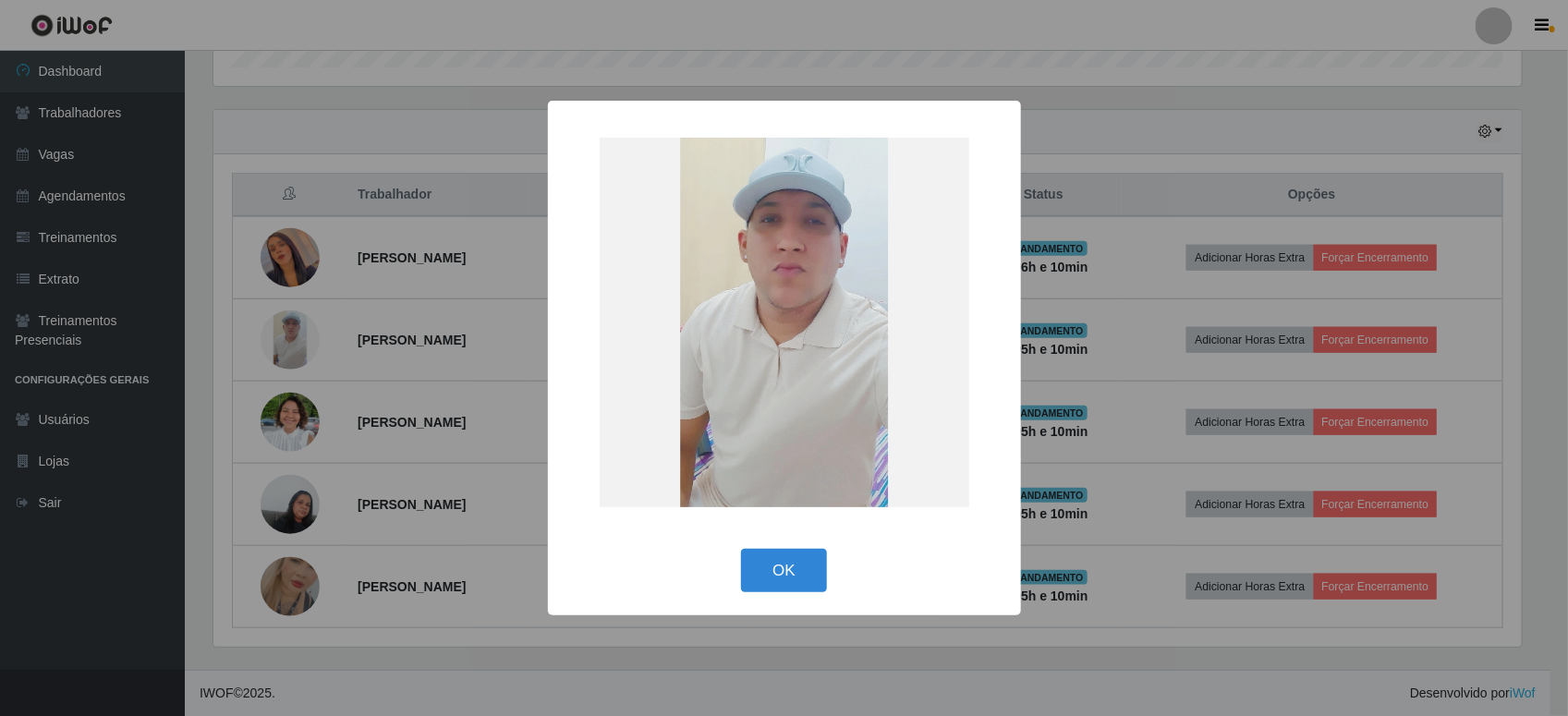
click at [260, 343] on div "× OK Cancel" at bounding box center [784, 358] width 1568 height 716
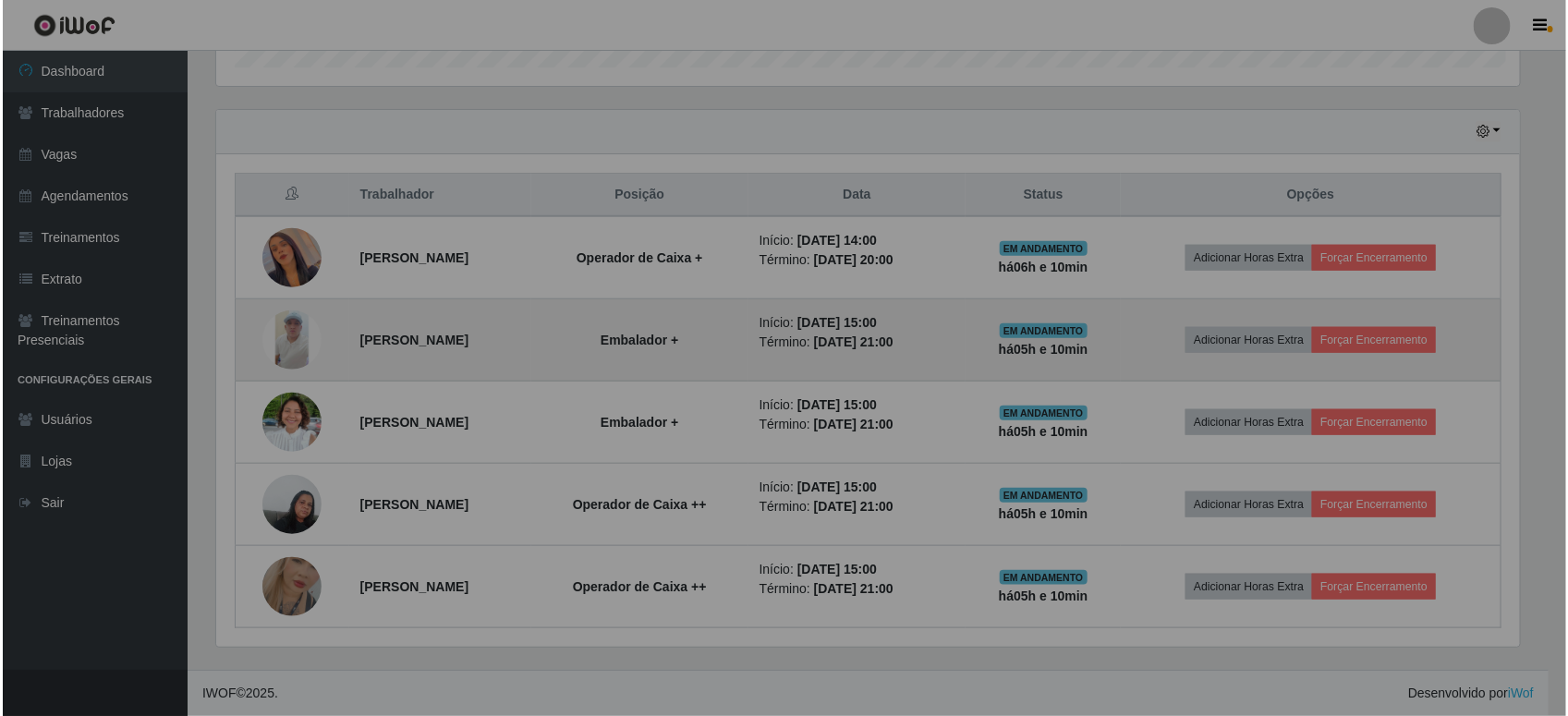
scroll to position [384, 1321]
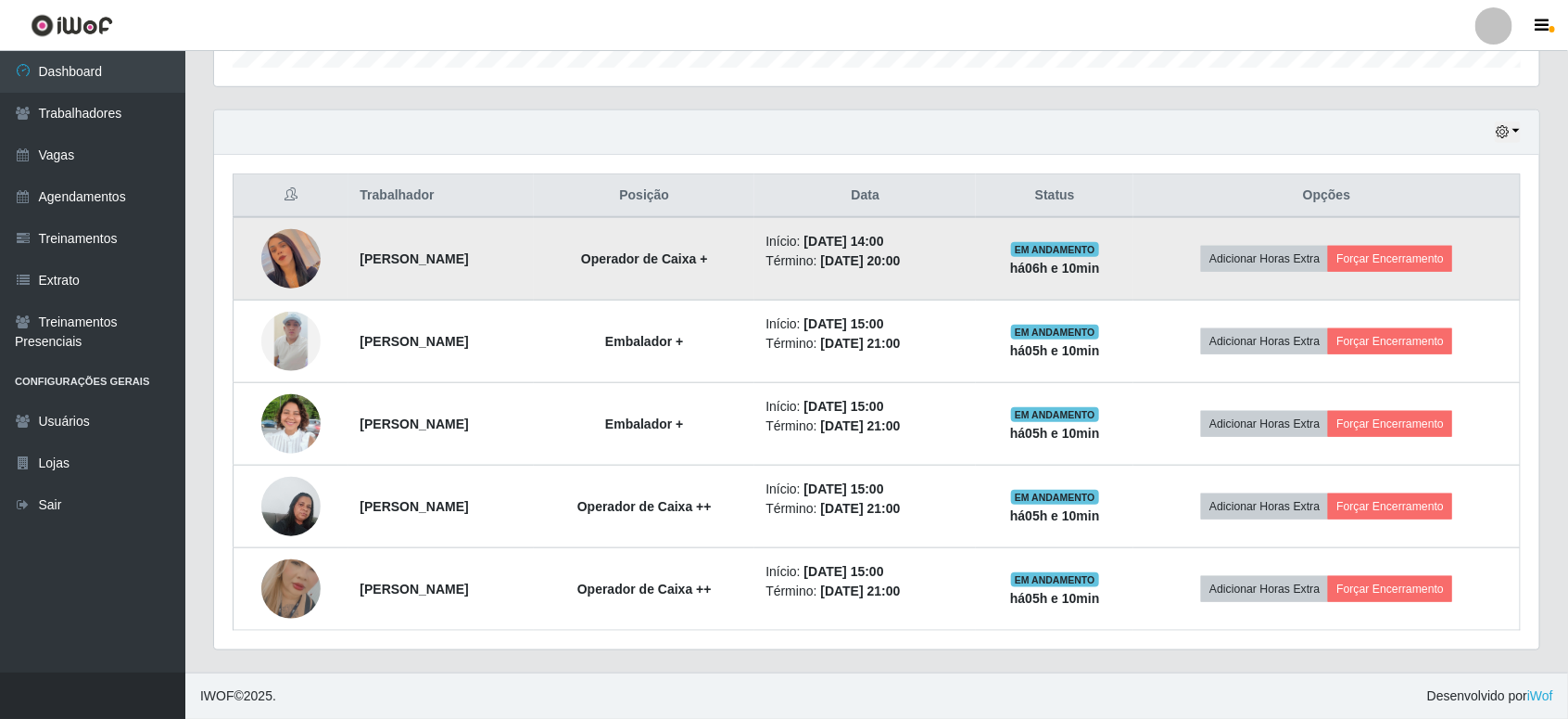
click at [299, 264] on img at bounding box center [291, 259] width 59 height 106
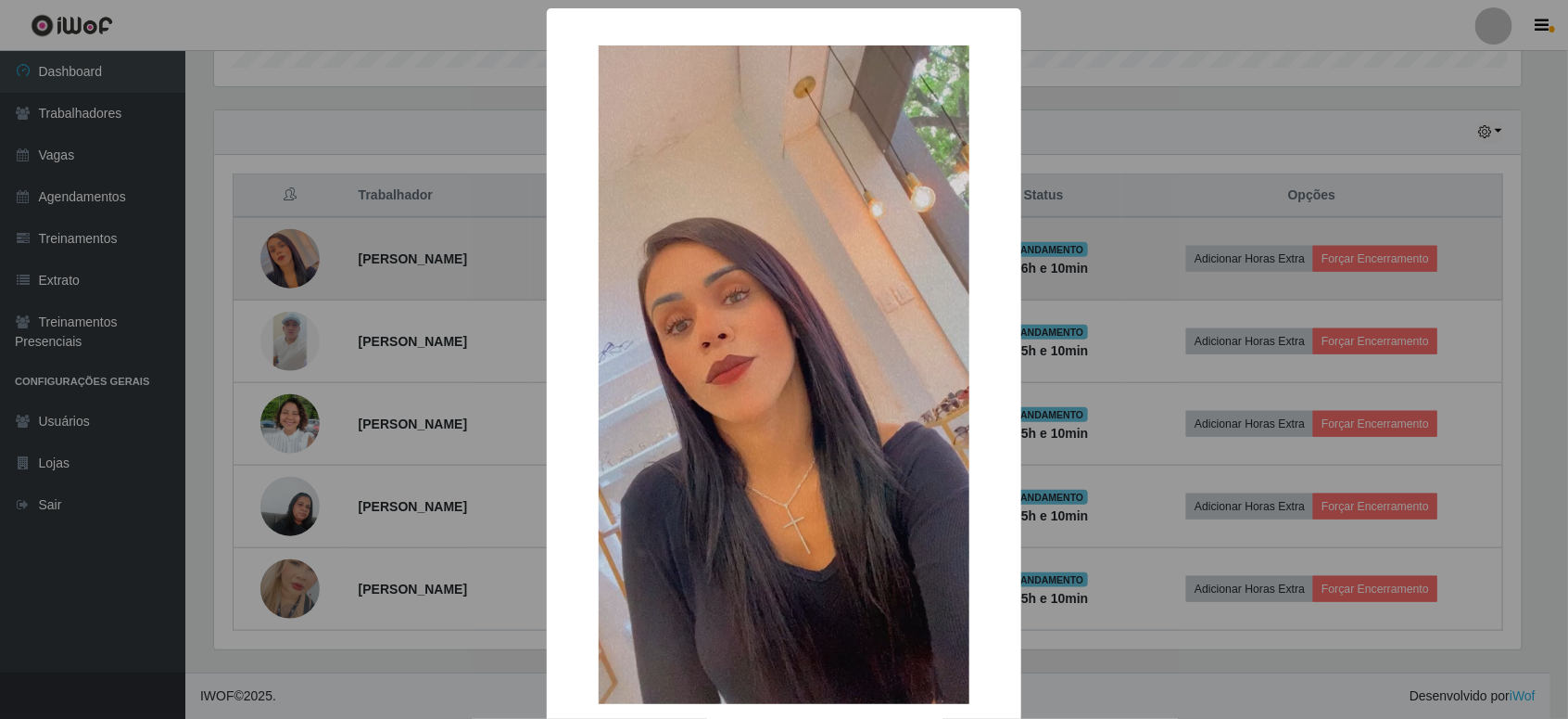
scroll to position [386, 1312]
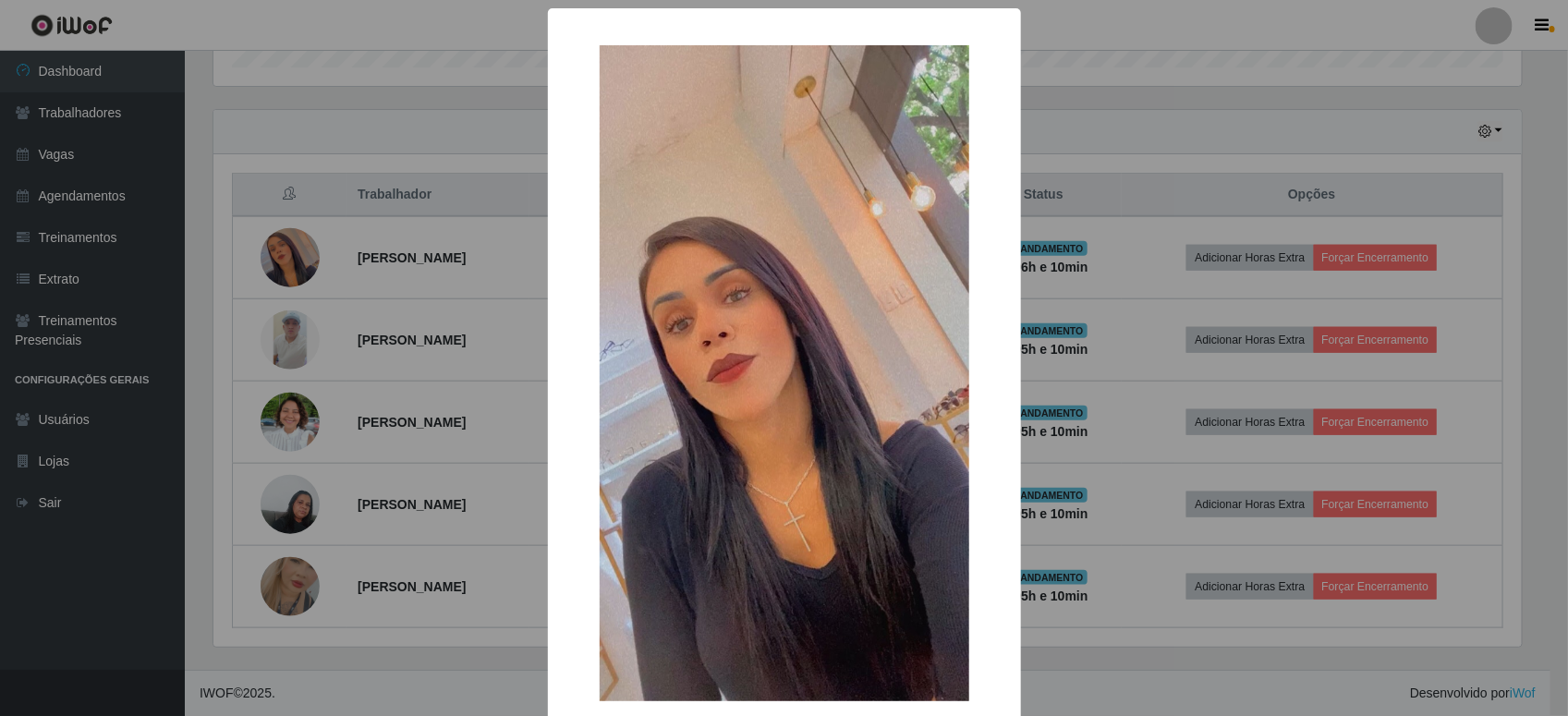
click at [1151, 220] on div "× OK Cancel" at bounding box center [784, 358] width 1568 height 716
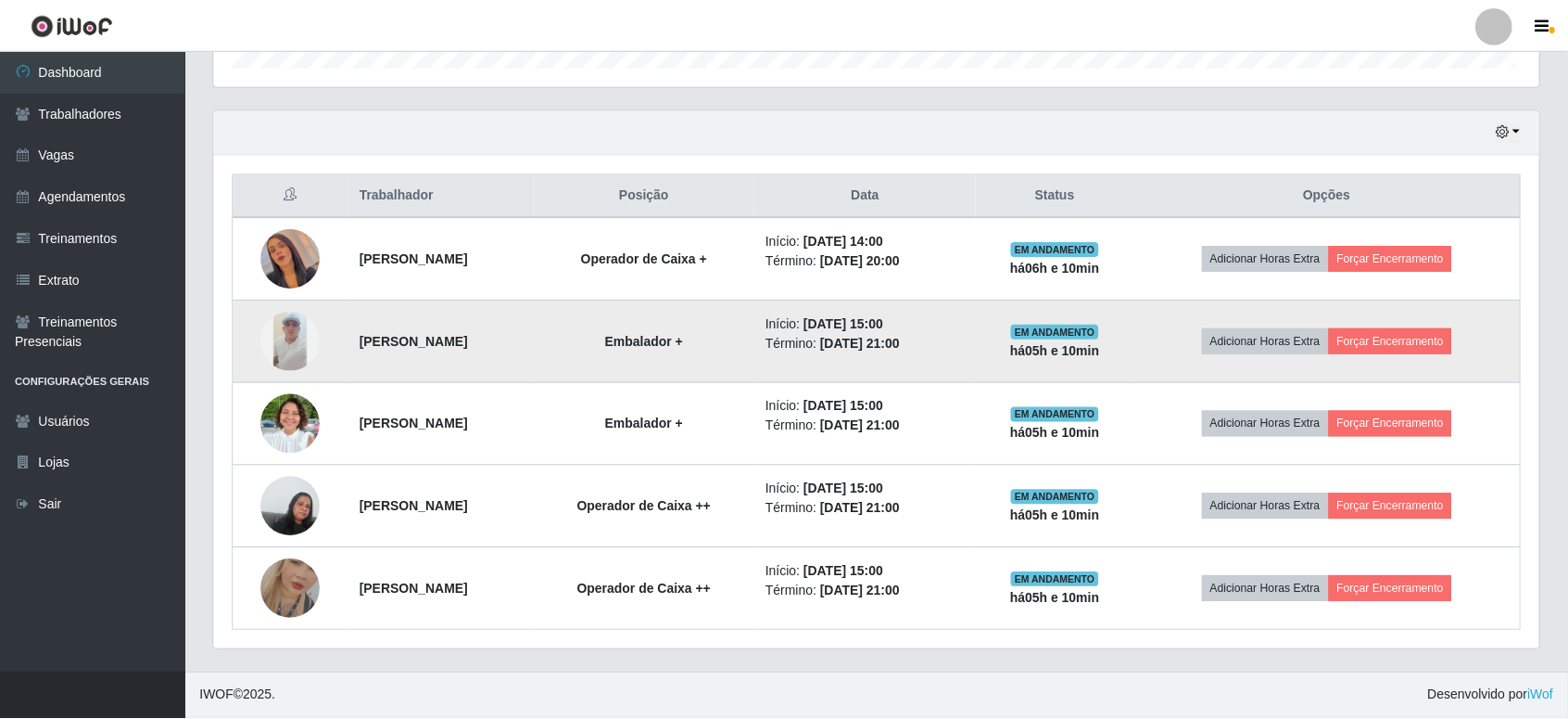
scroll to position [386, 1325]
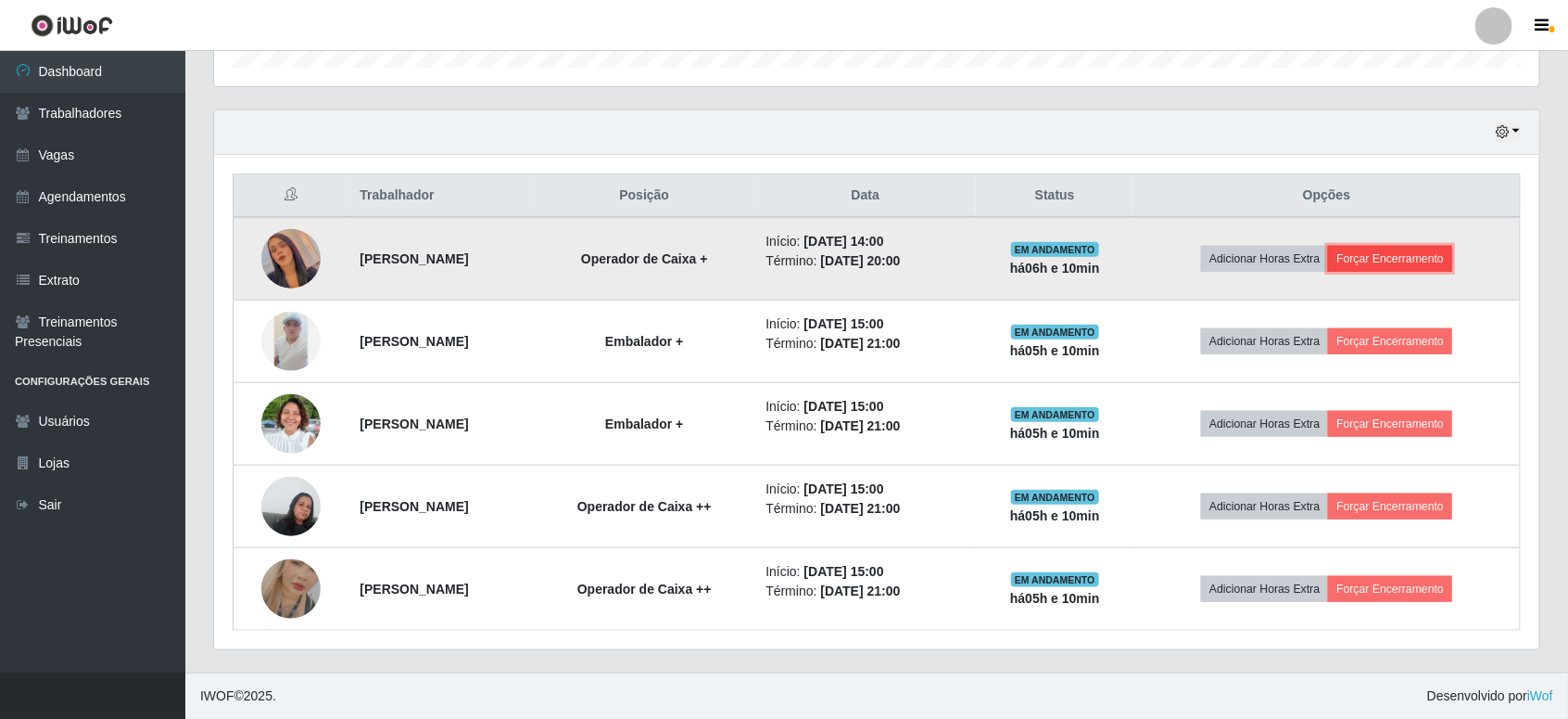
click at [1390, 258] on button "Forçar Encerramento" at bounding box center [1390, 259] width 124 height 26
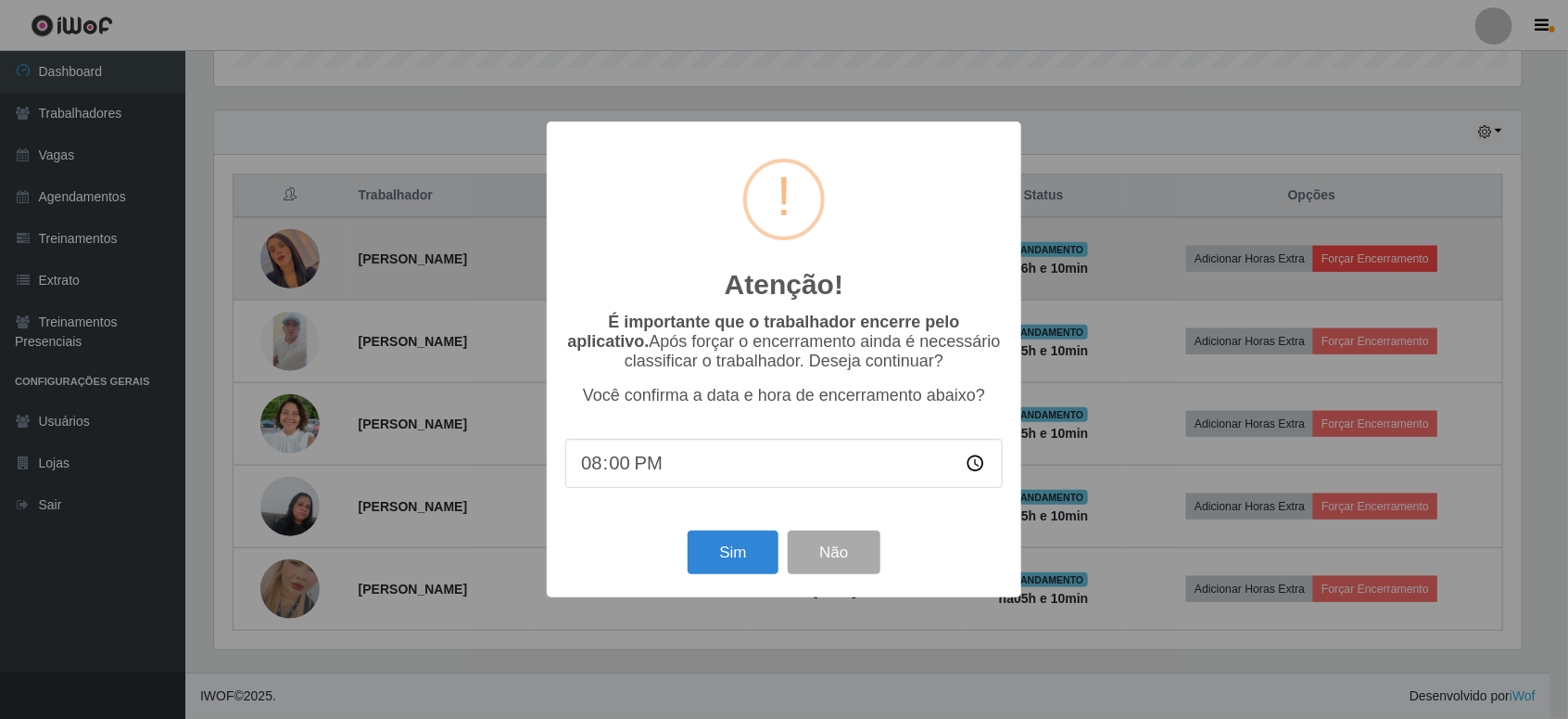
scroll to position [386, 1312]
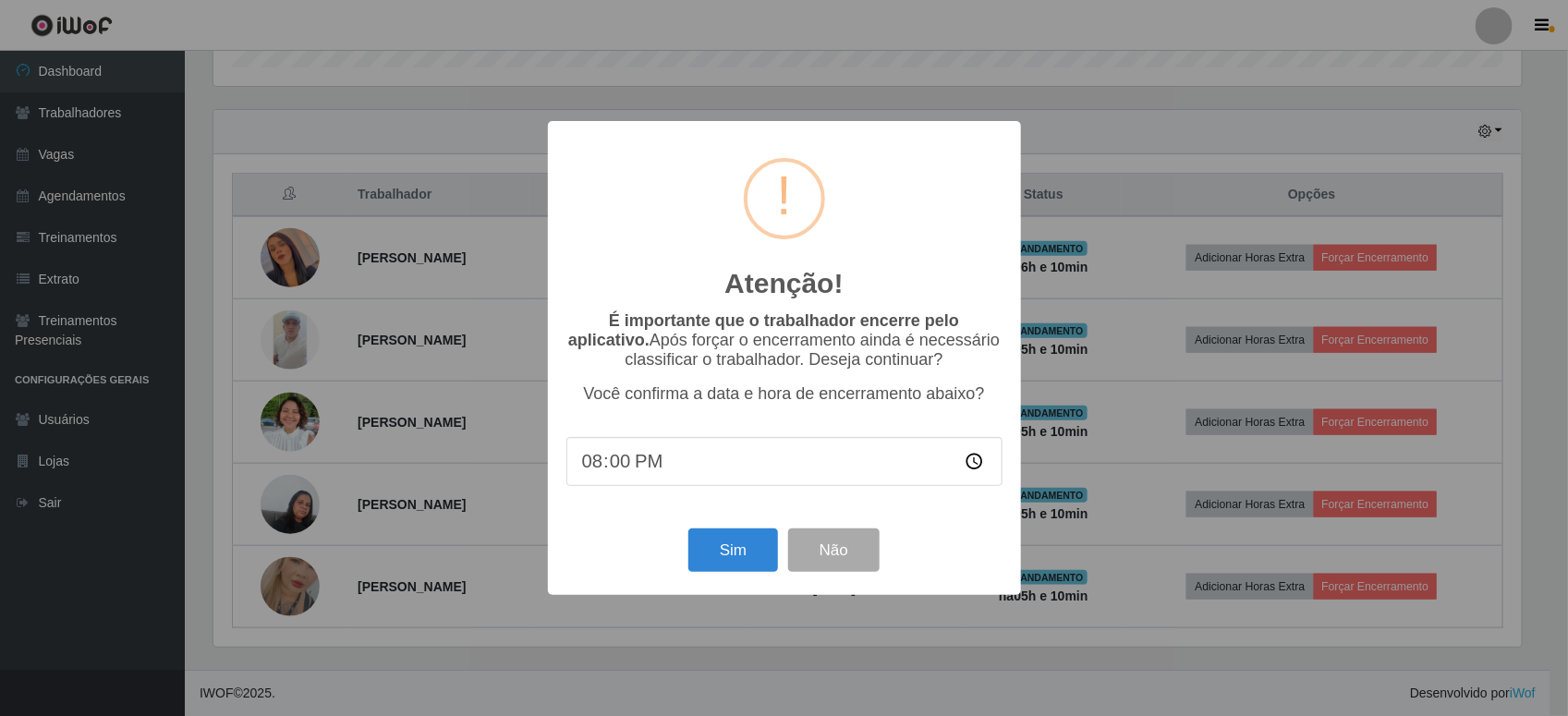
click at [740, 485] on input "20:00" at bounding box center [784, 461] width 436 height 49
click at [644, 483] on input "20:00" at bounding box center [784, 461] width 436 height 49
click at [735, 559] on button "Sim" at bounding box center [733, 549] width 90 height 43
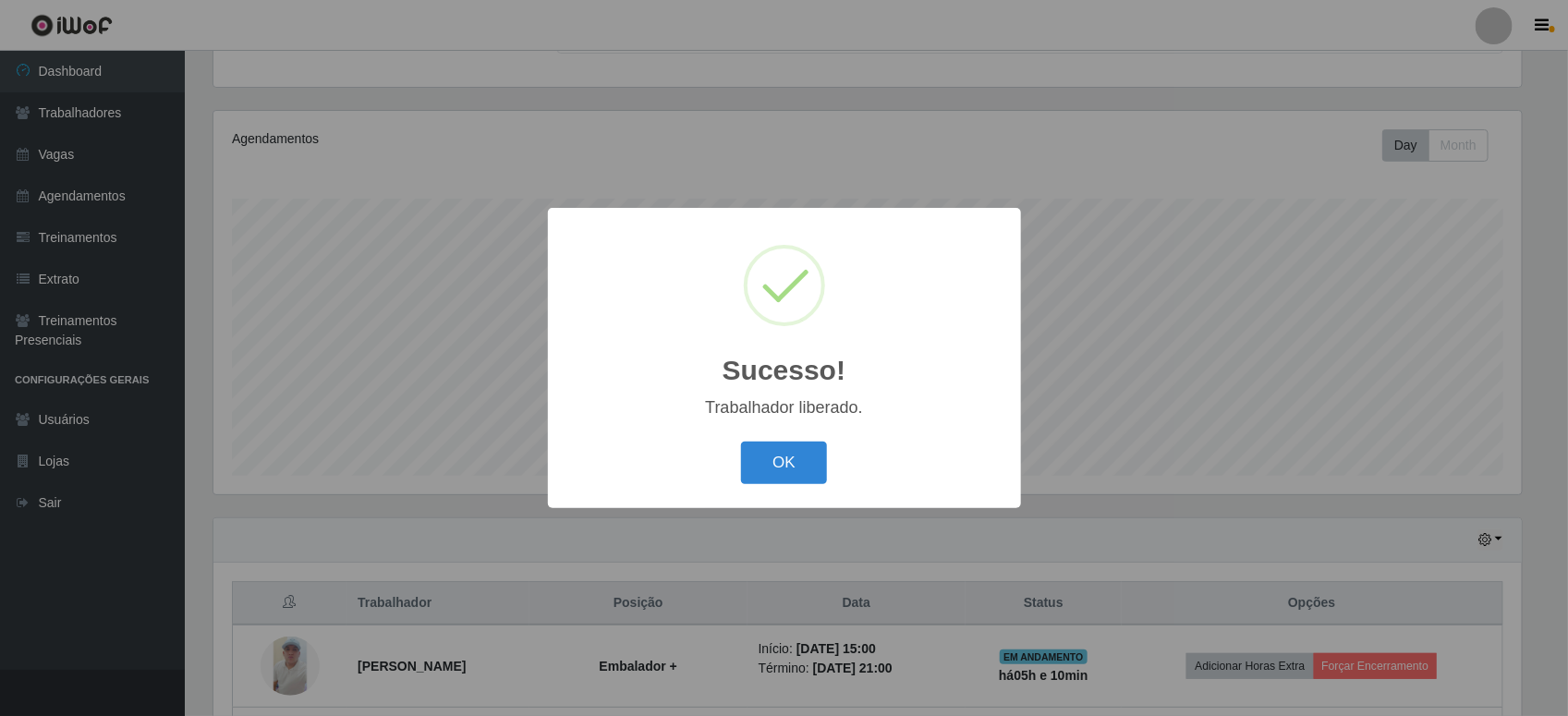
click at [852, 452] on div "OK Cancel" at bounding box center [784, 462] width 436 height 53
click at [764, 464] on button "OK" at bounding box center [784, 463] width 86 height 43
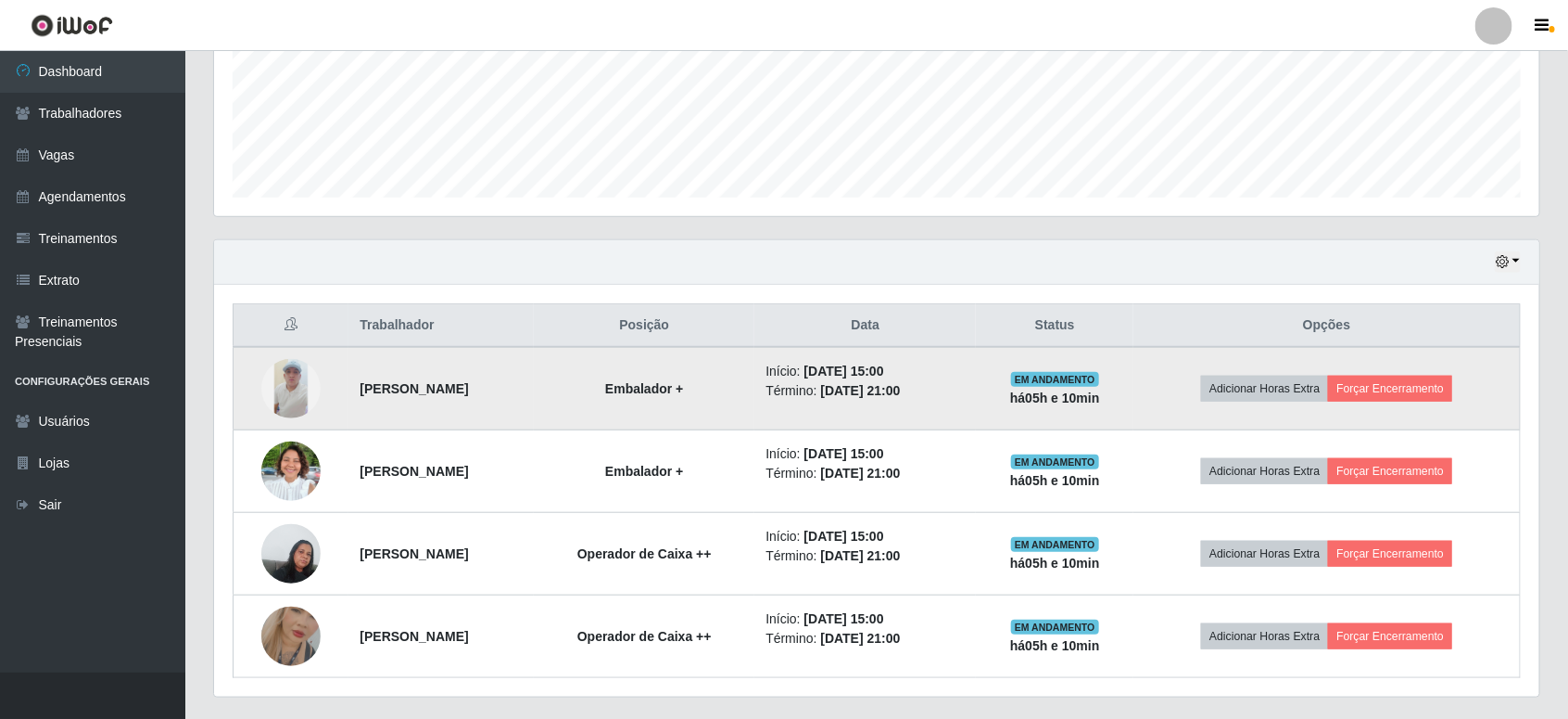
scroll to position [0, 0]
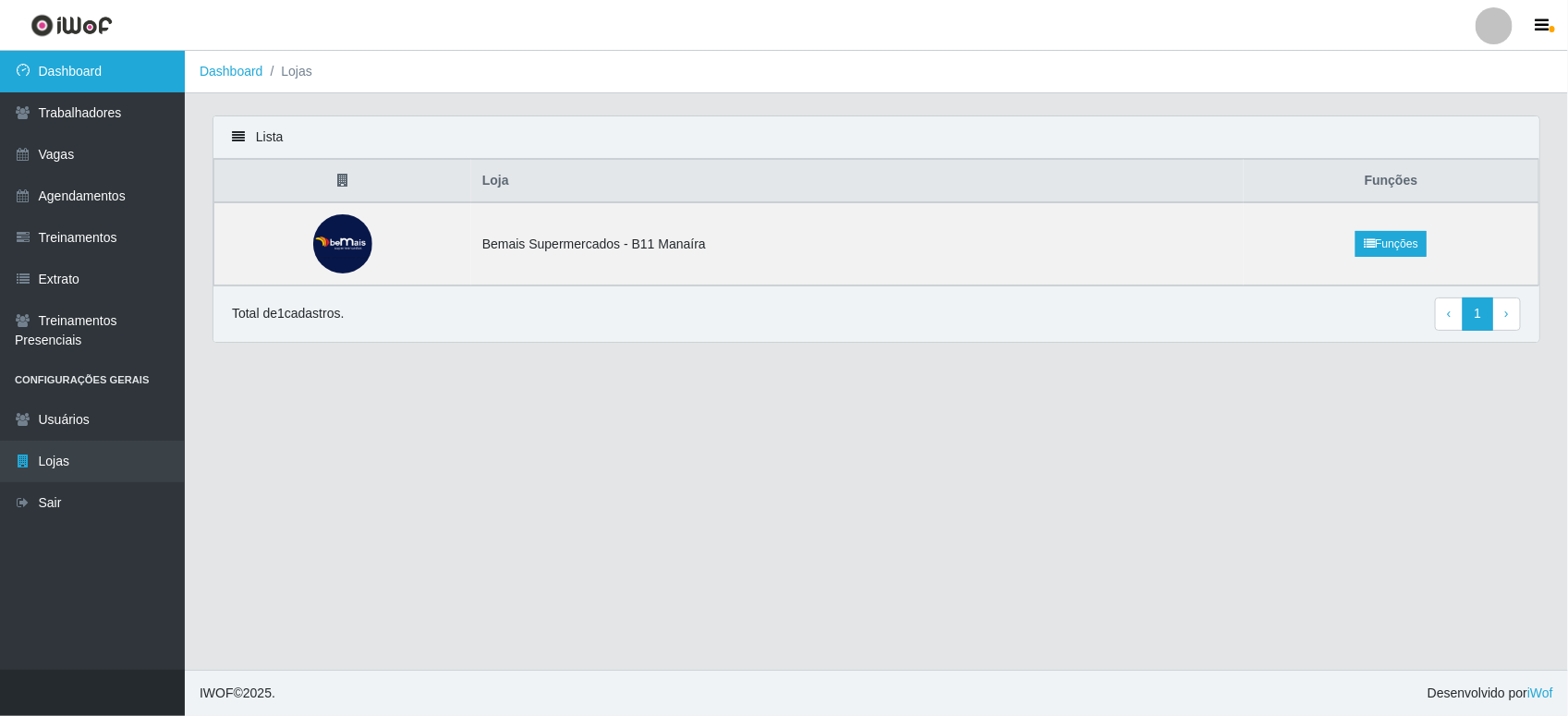
click at [75, 62] on link "Dashboard" at bounding box center [93, 71] width 185 height 42
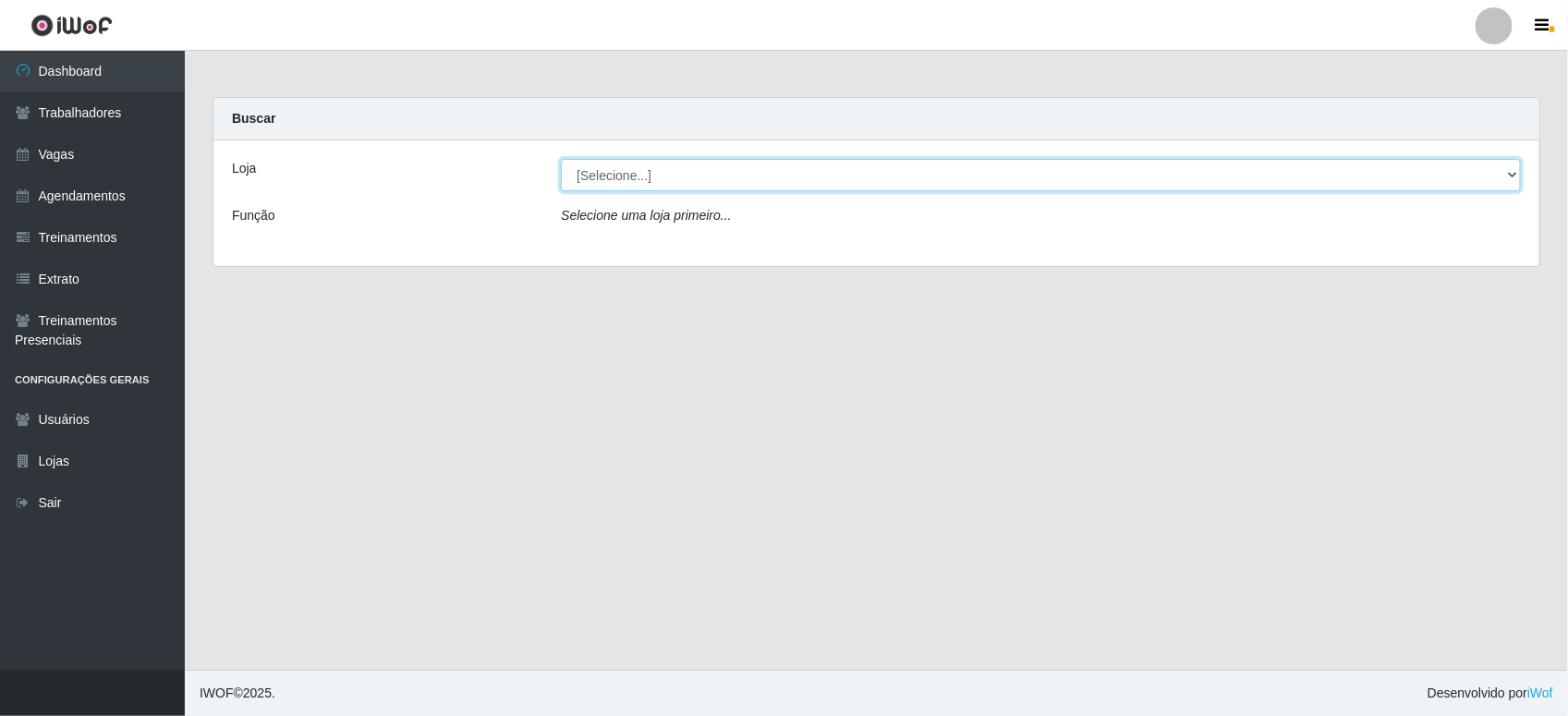
click at [979, 179] on select "[Selecione...] Bemais Supermercados - B11 Manaíra" at bounding box center [1040, 175] width 960 height 32
select select "409"
click at [561, 159] on select "[Selecione...] Bemais Supermercados - B11 Manaíra" at bounding box center [1040, 175] width 960 height 32
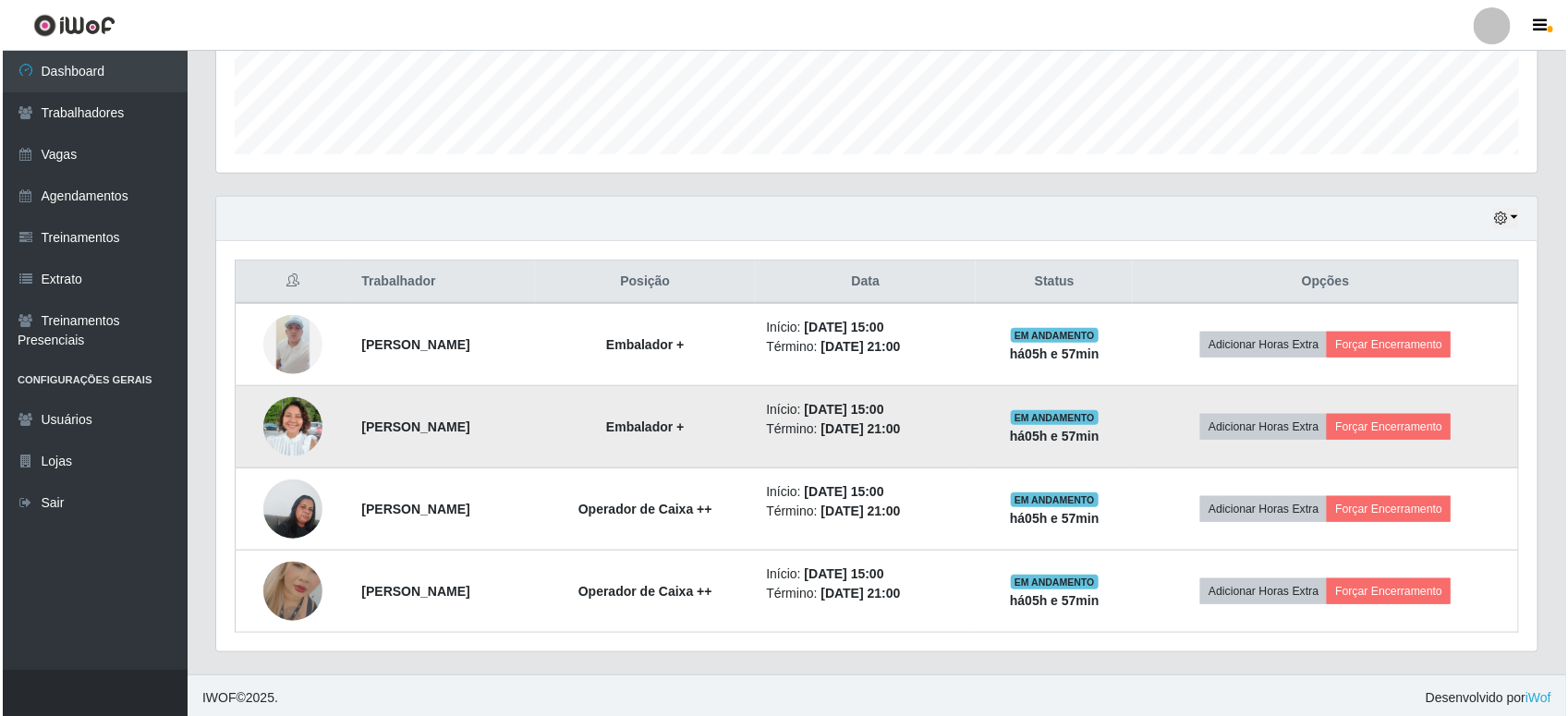
scroll to position [513, 0]
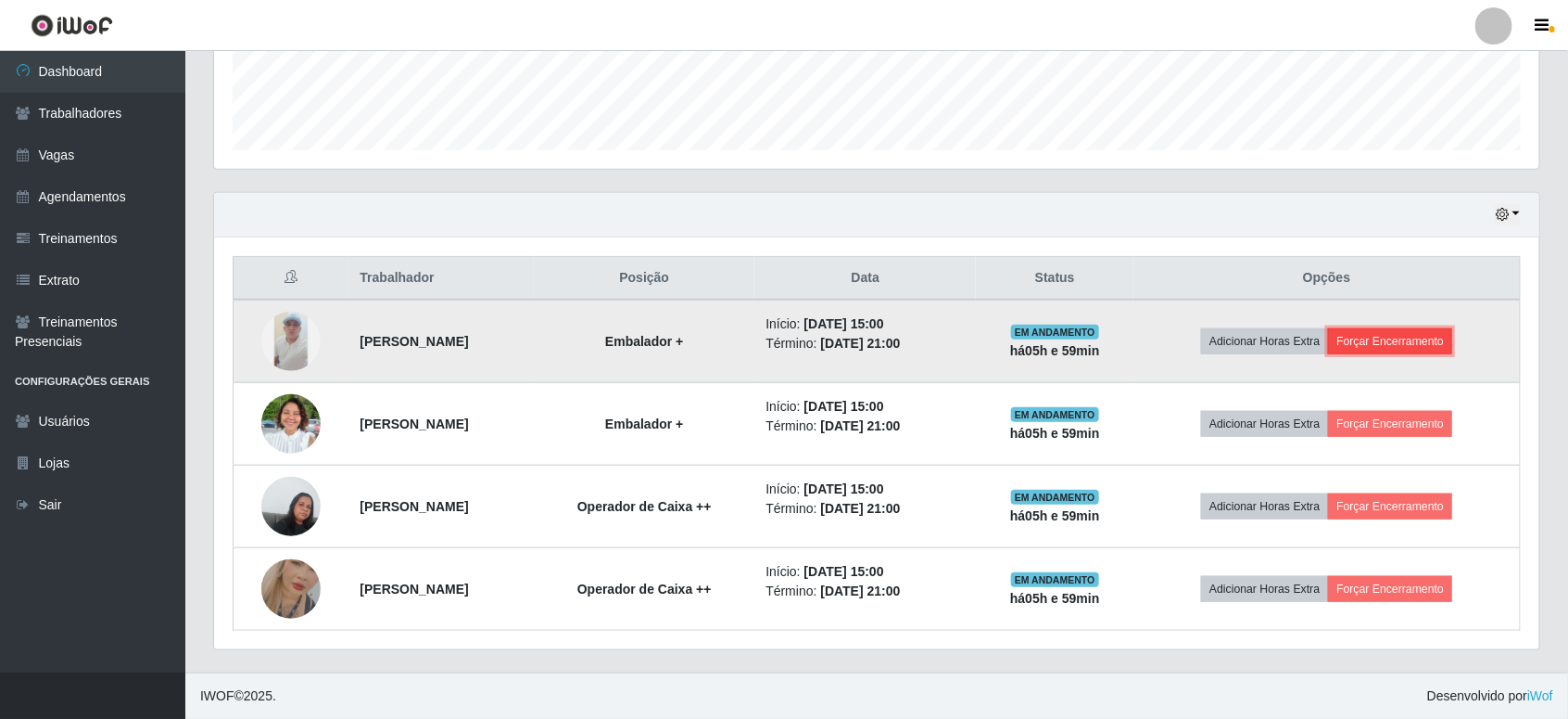
click at [1360, 334] on button "Forçar Encerramento" at bounding box center [1390, 341] width 124 height 26
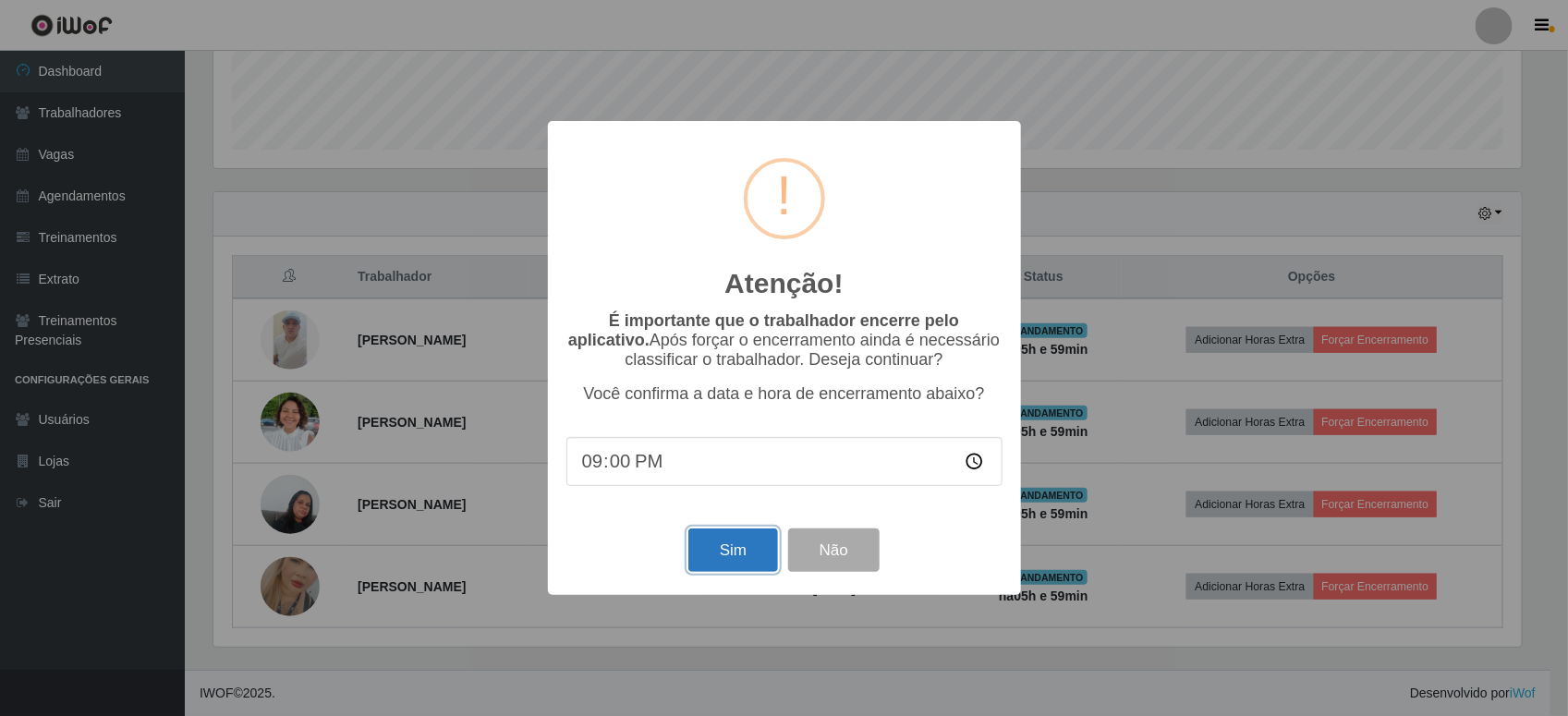
click at [752, 569] on button "Sim" at bounding box center [733, 549] width 90 height 43
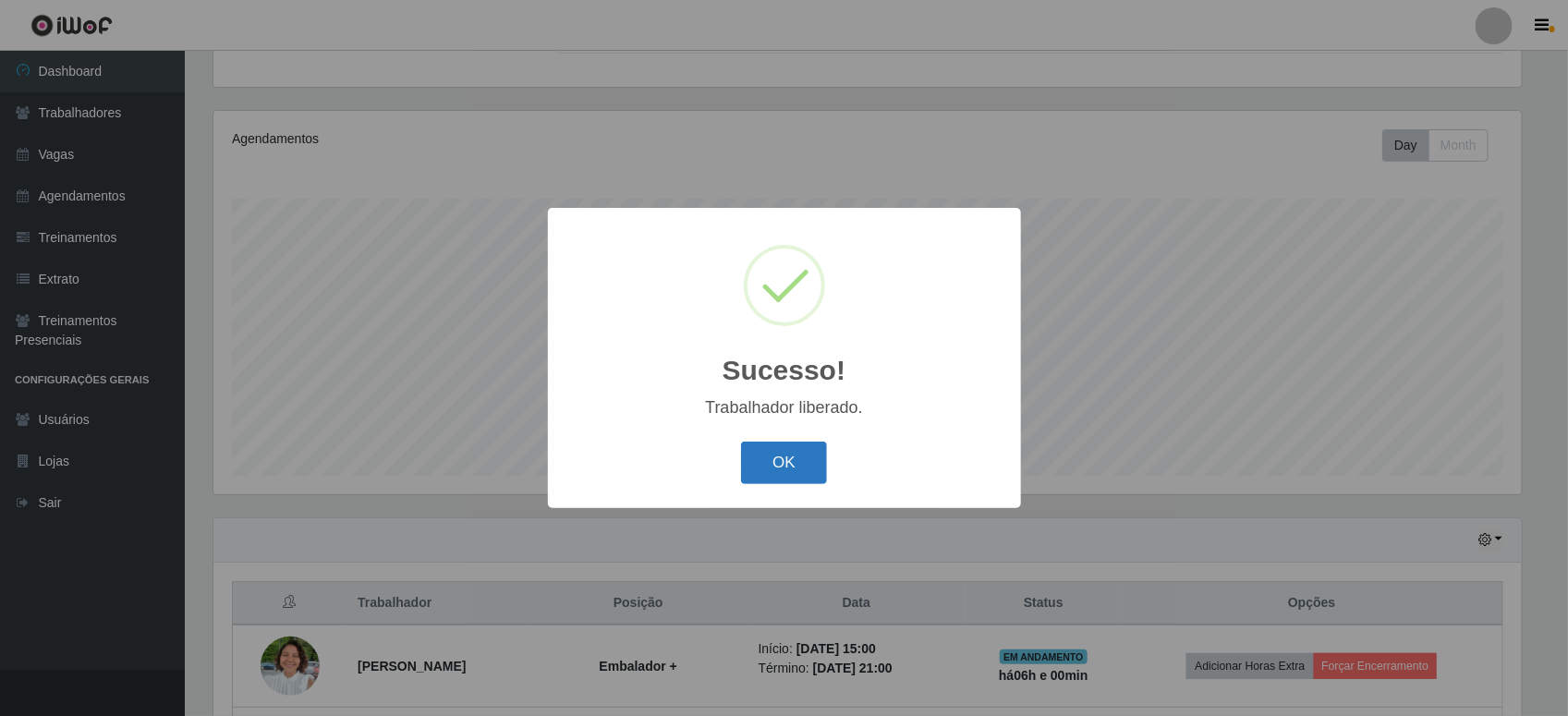
click at [803, 454] on button "OK" at bounding box center [784, 463] width 86 height 43
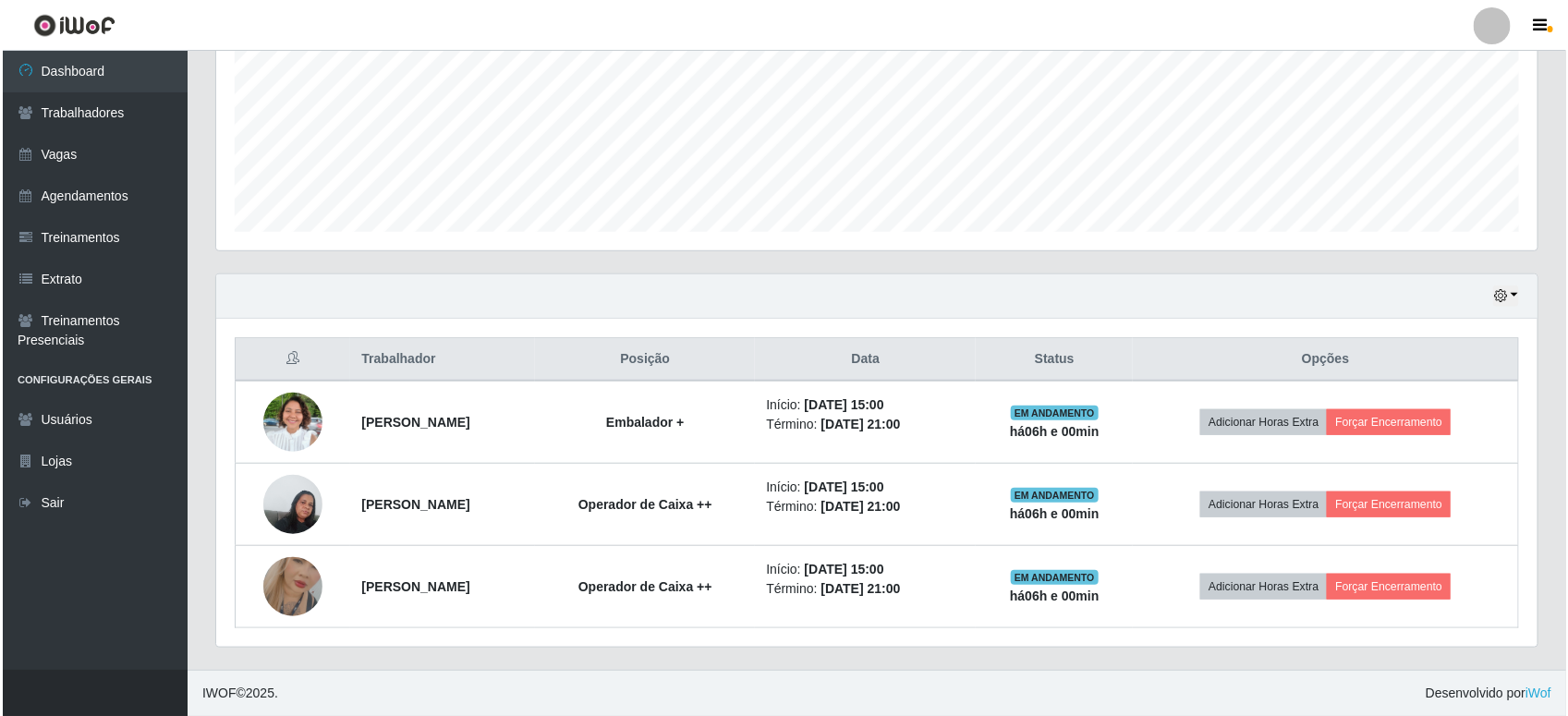
scroll to position [431, 0]
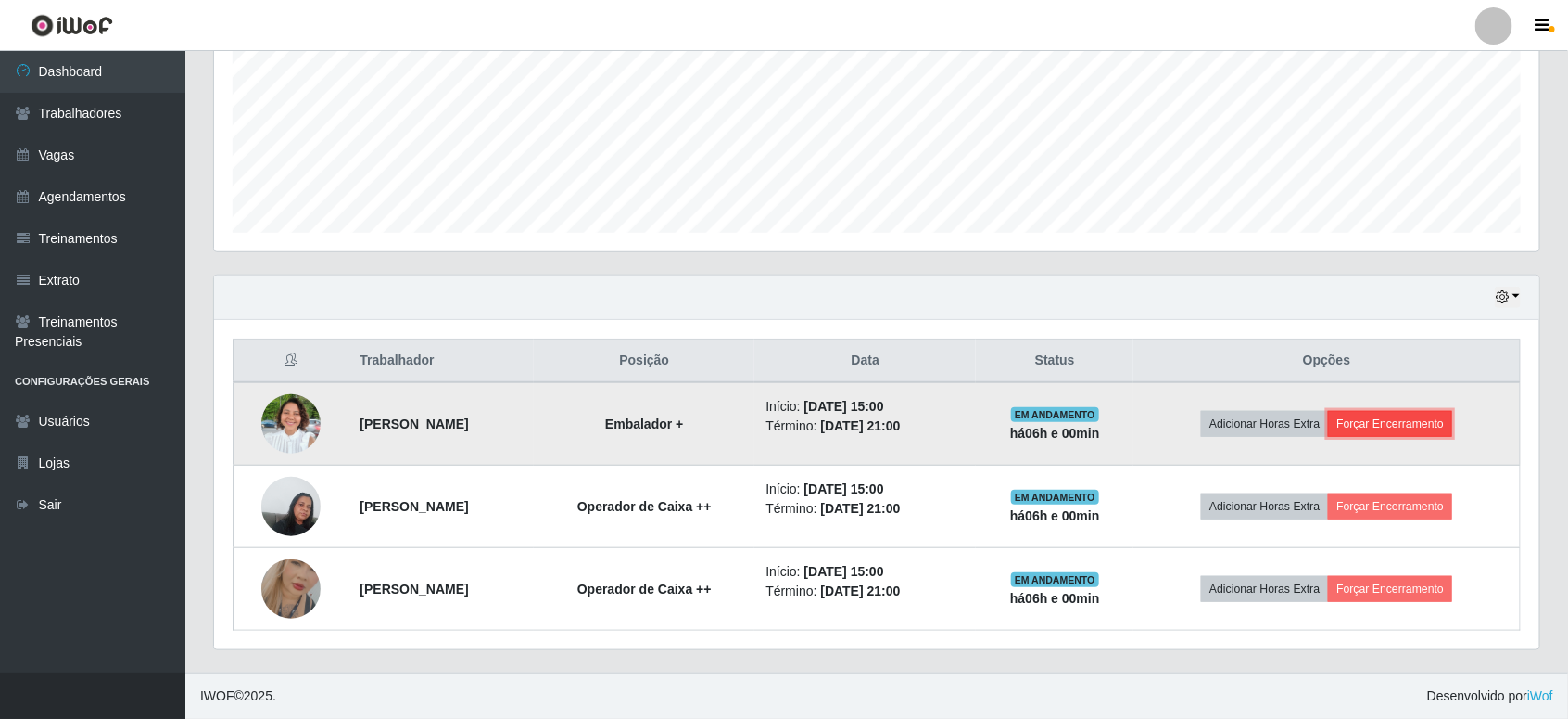
click at [1418, 412] on button "Forçar Encerramento" at bounding box center [1390, 424] width 124 height 26
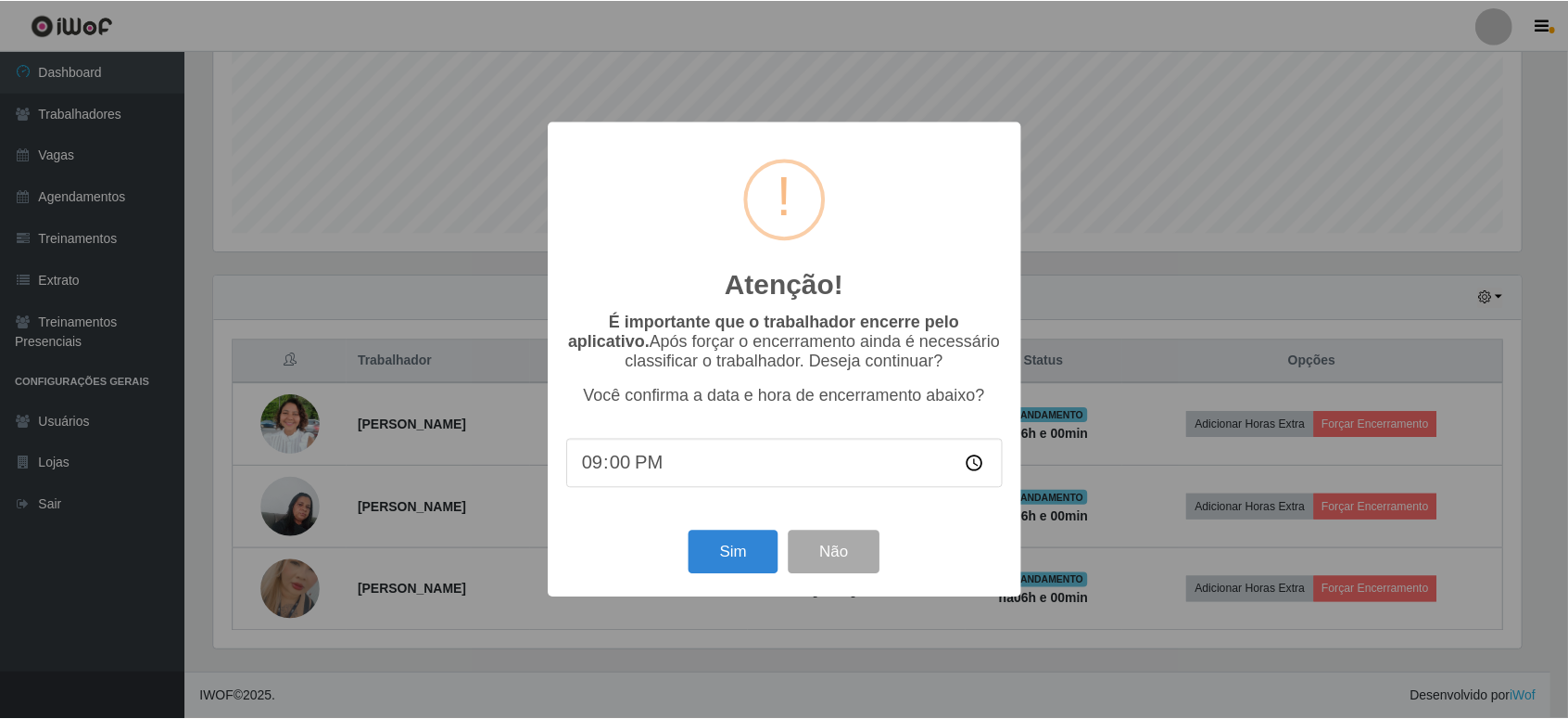
scroll to position [386, 1312]
click at [706, 556] on button "Sim" at bounding box center [735, 552] width 90 height 44
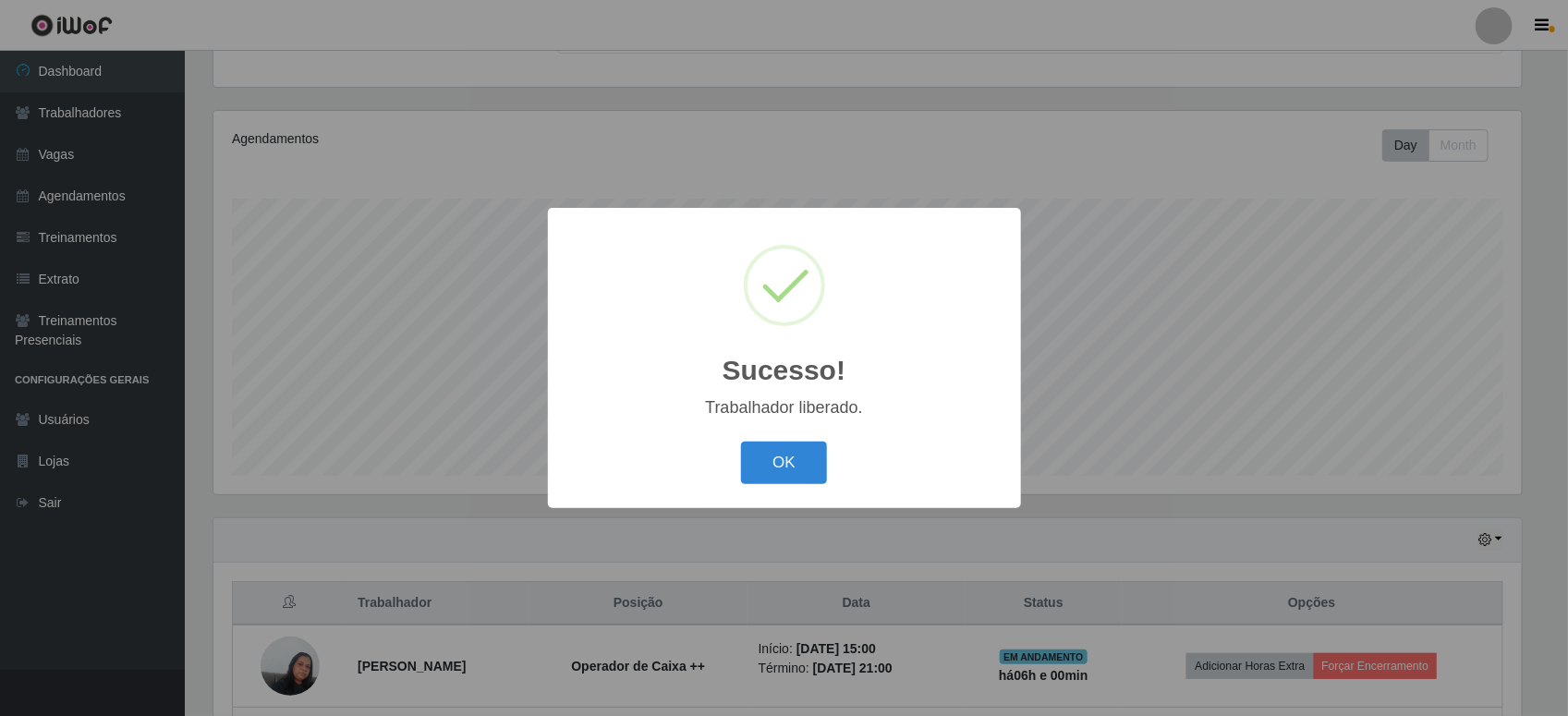
click at [1398, 499] on div "Sucesso! × Trabalhador liberado. OK Cancel" at bounding box center [784, 358] width 1568 height 716
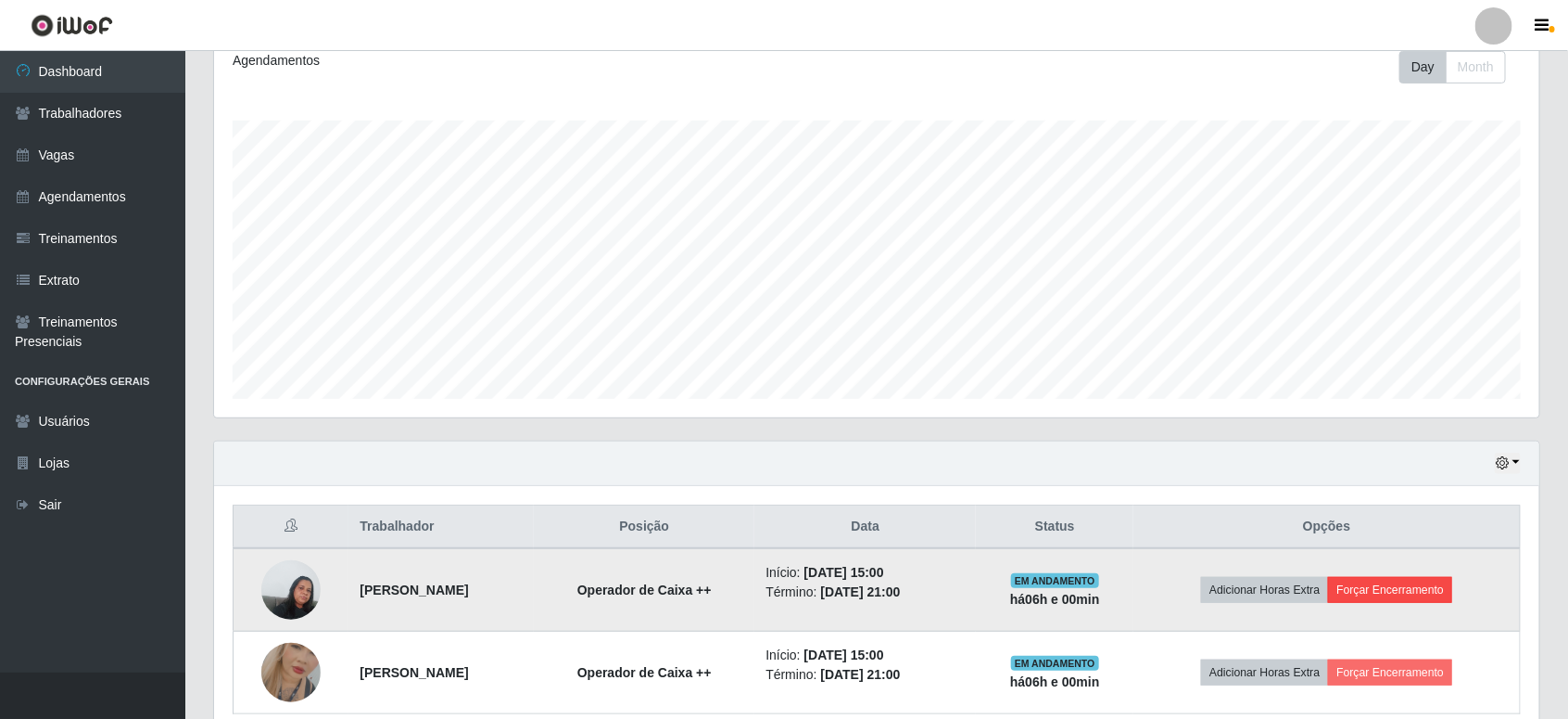
scroll to position [349, 0]
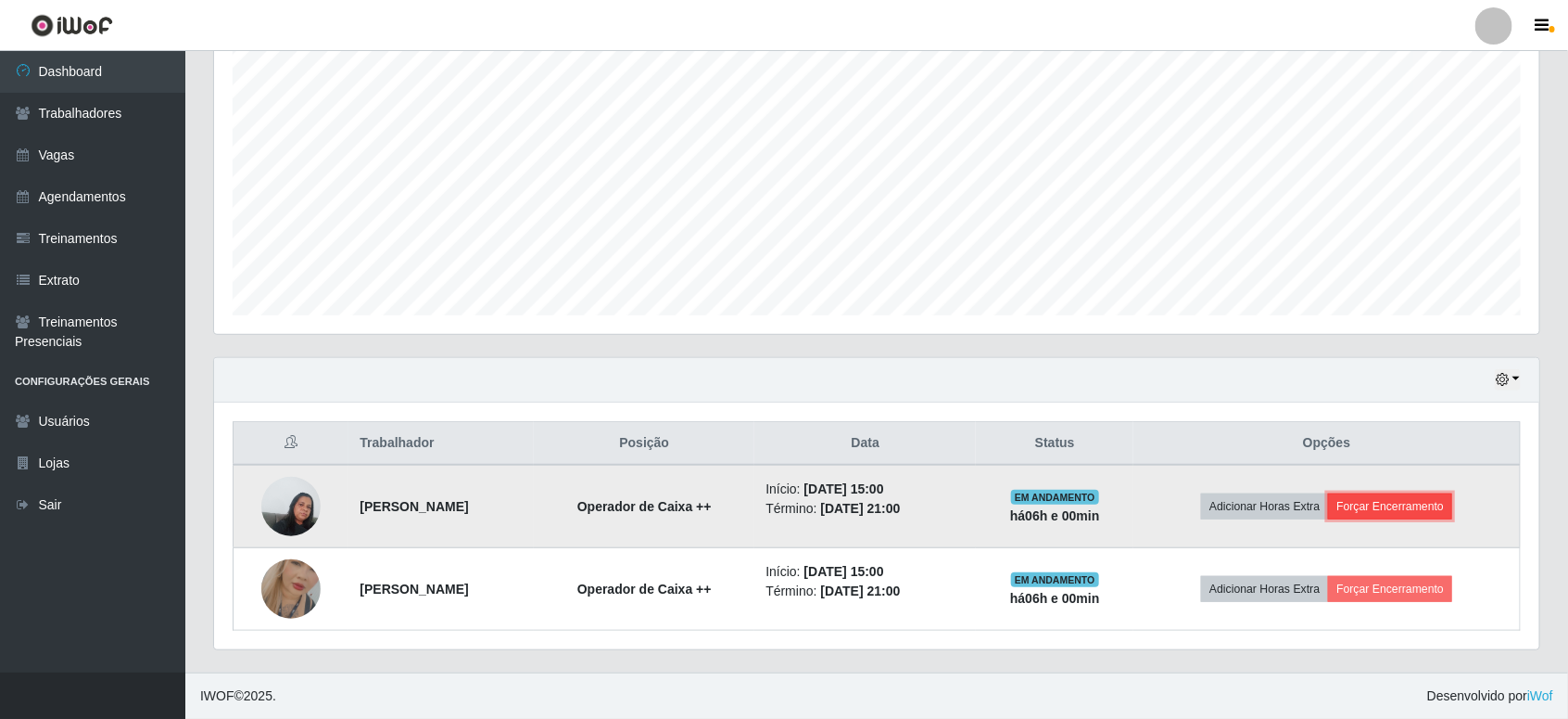
click at [1397, 497] on button "Forçar Encerramento" at bounding box center [1390, 506] width 124 height 26
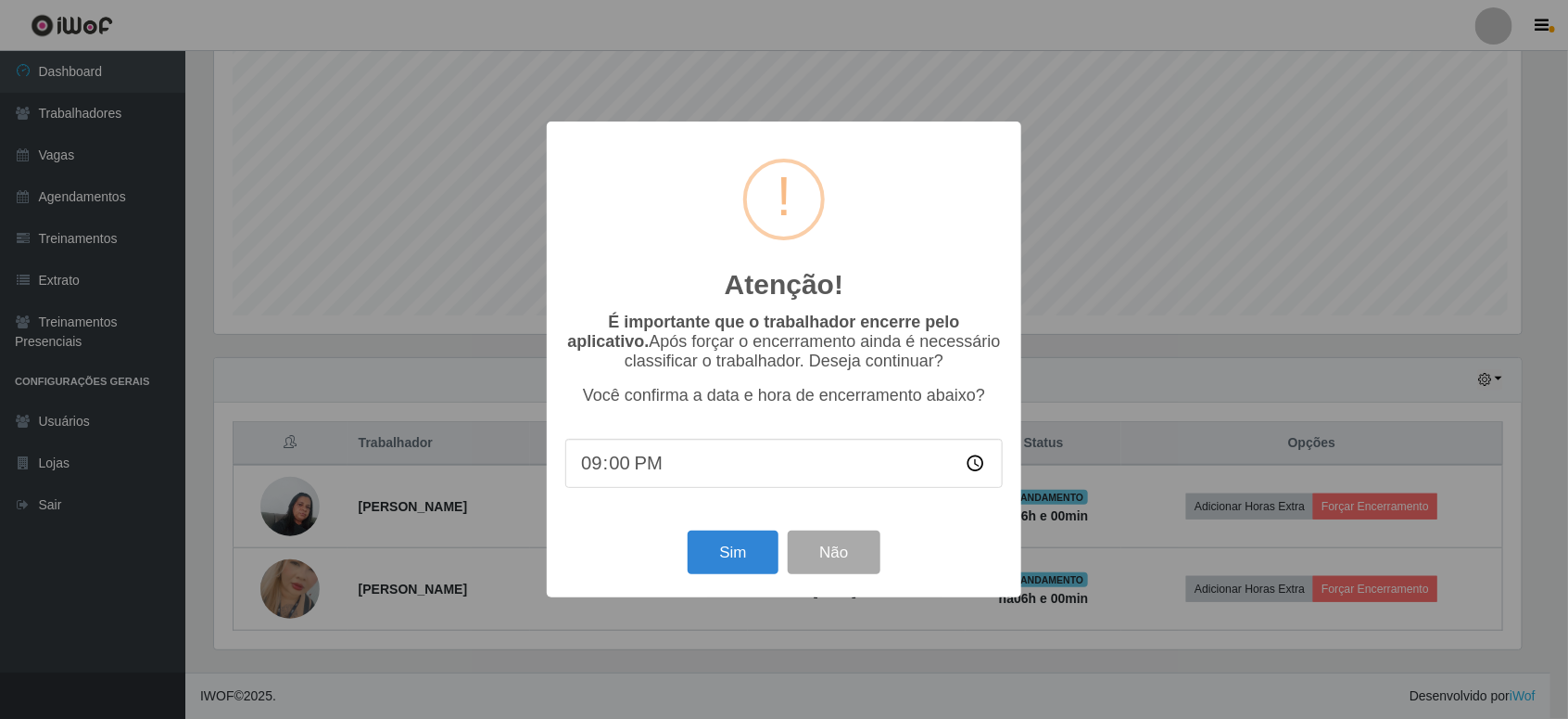
scroll to position [386, 1312]
click at [753, 547] on button "Sim" at bounding box center [735, 552] width 90 height 44
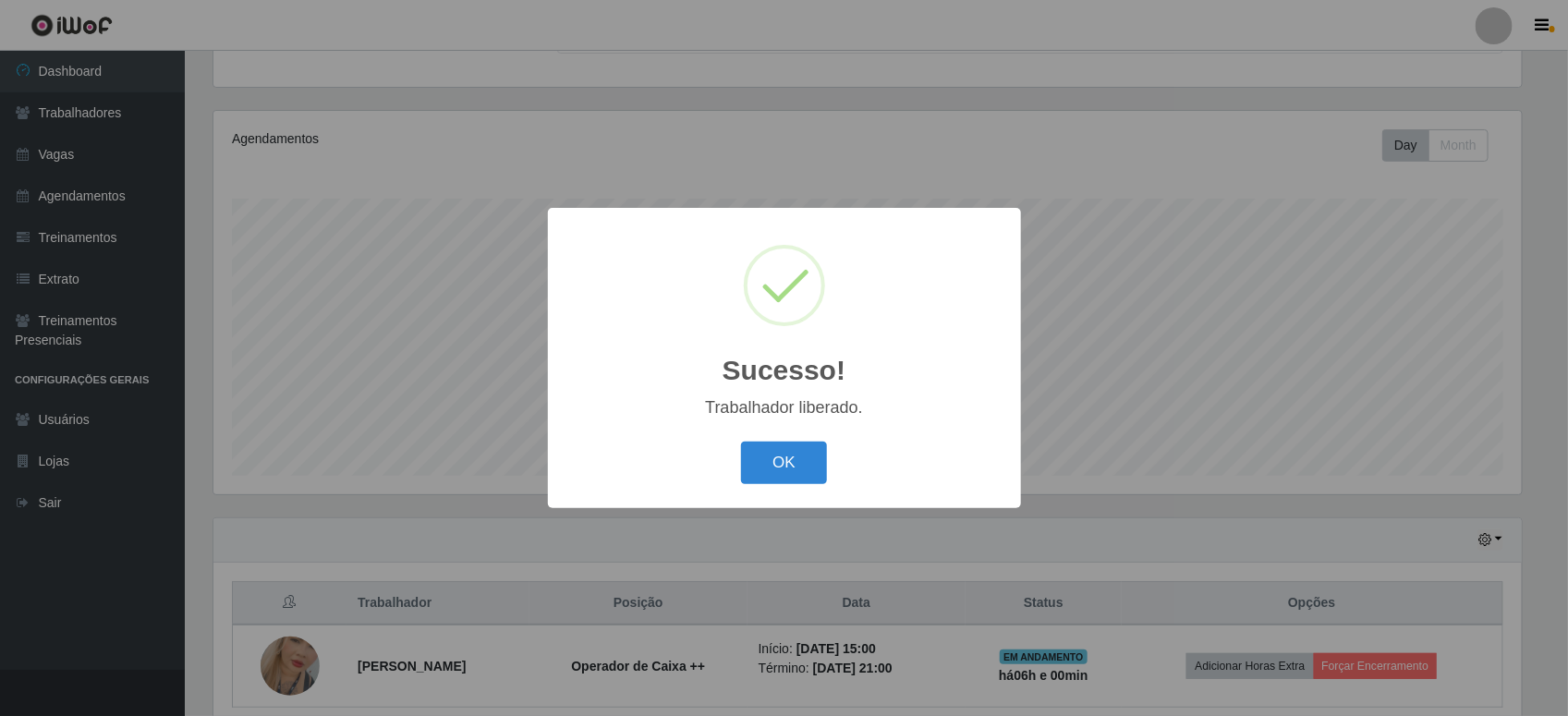
click at [836, 473] on div "OK Cancel" at bounding box center [784, 462] width 436 height 53
click at [808, 467] on button "OK" at bounding box center [784, 463] width 86 height 43
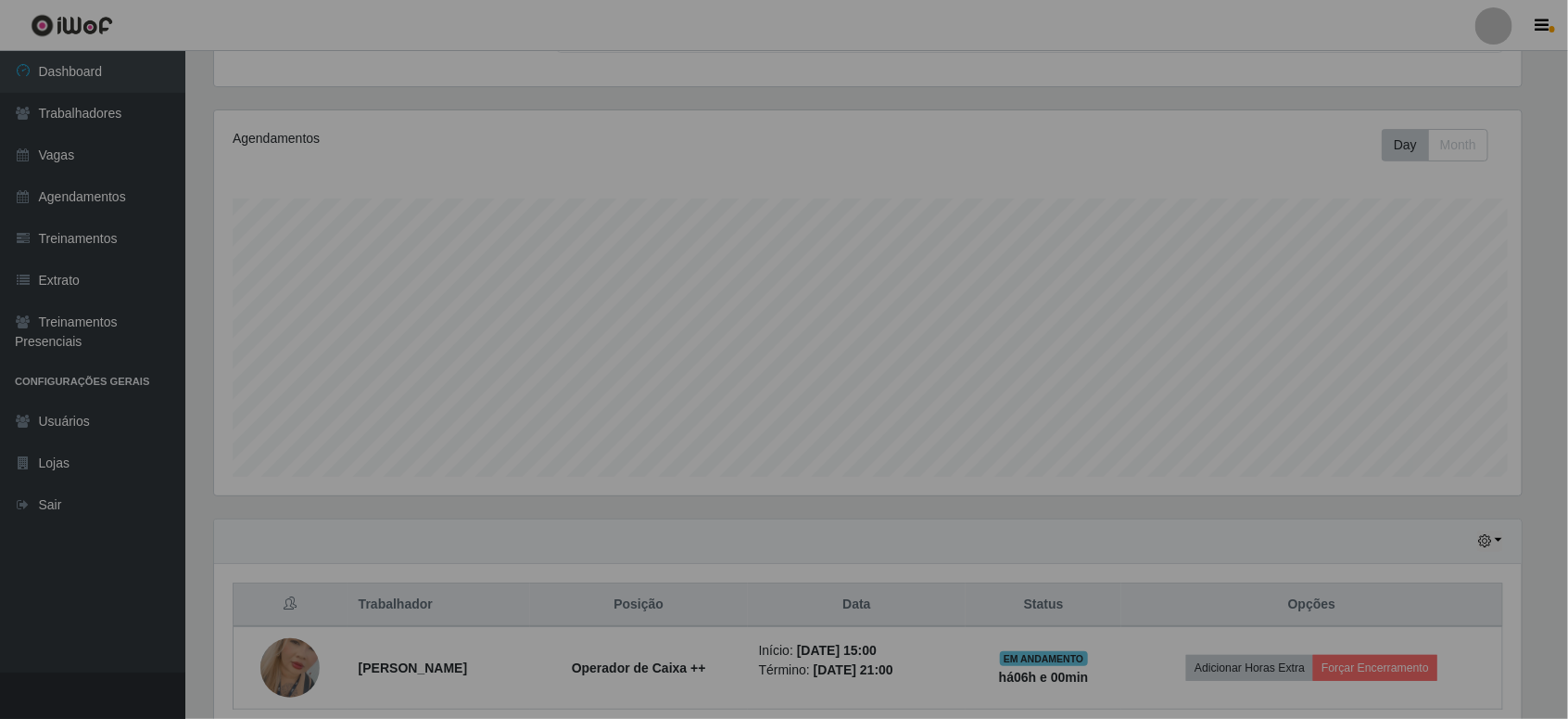
scroll to position [0, 0]
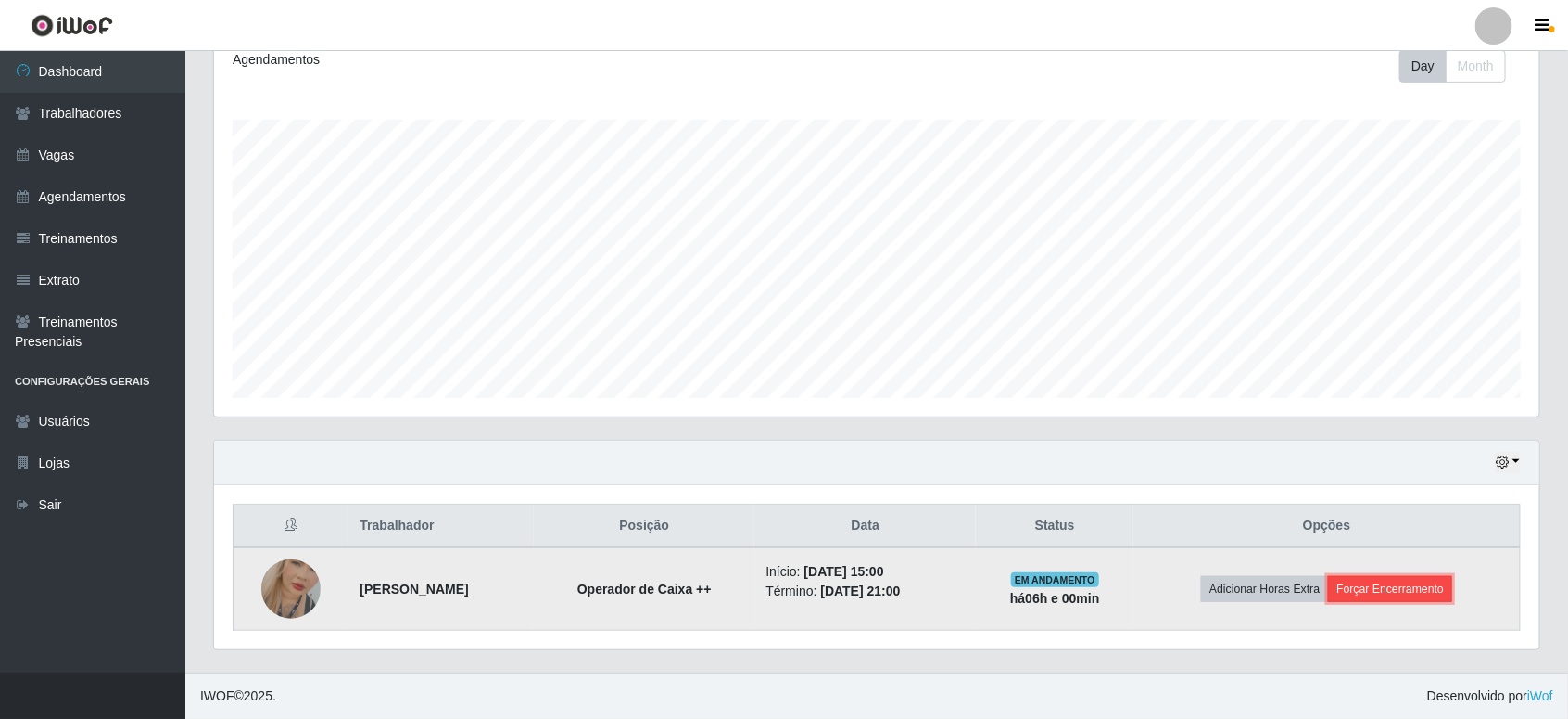
click at [1390, 587] on button "Forçar Encerramento" at bounding box center [1390, 589] width 124 height 26
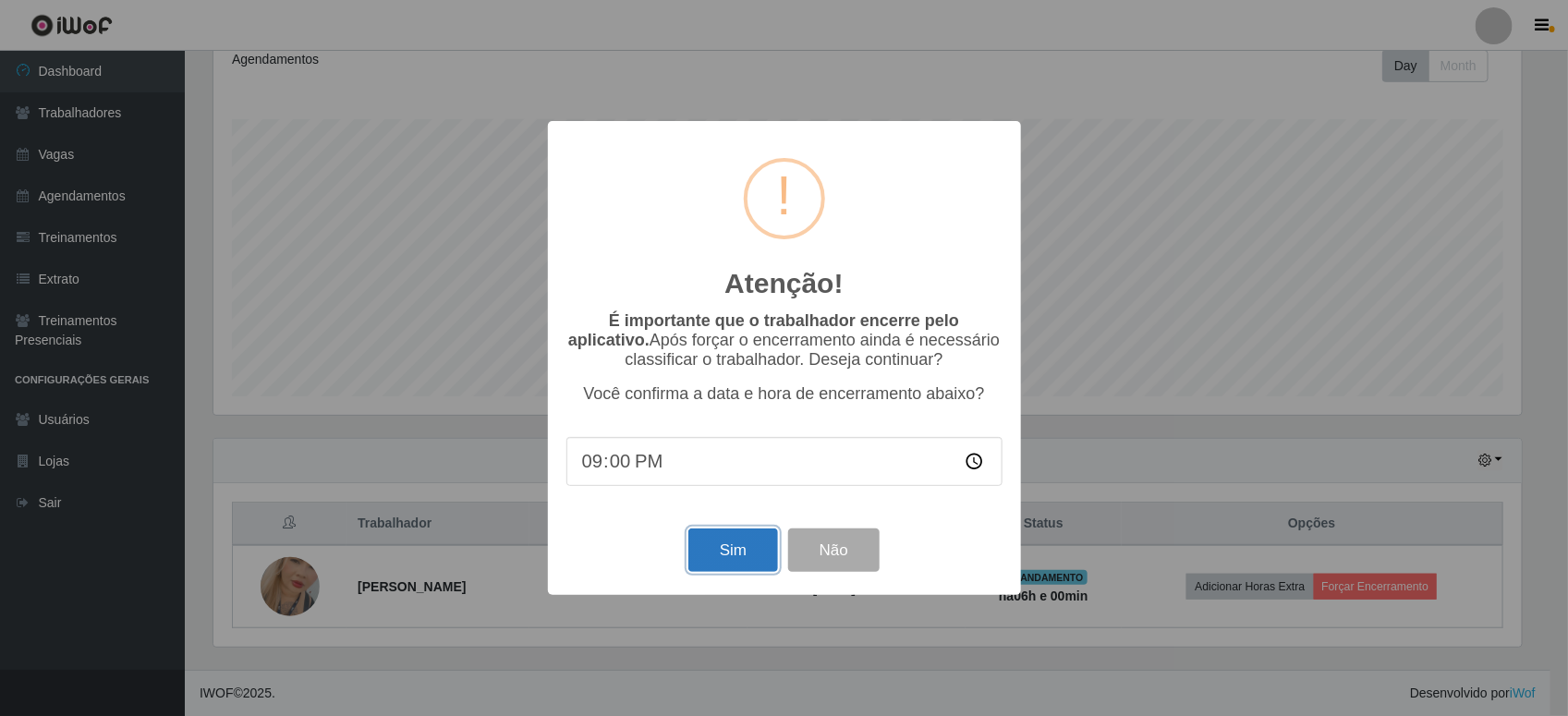
click at [749, 543] on button "Sim" at bounding box center [733, 549] width 90 height 43
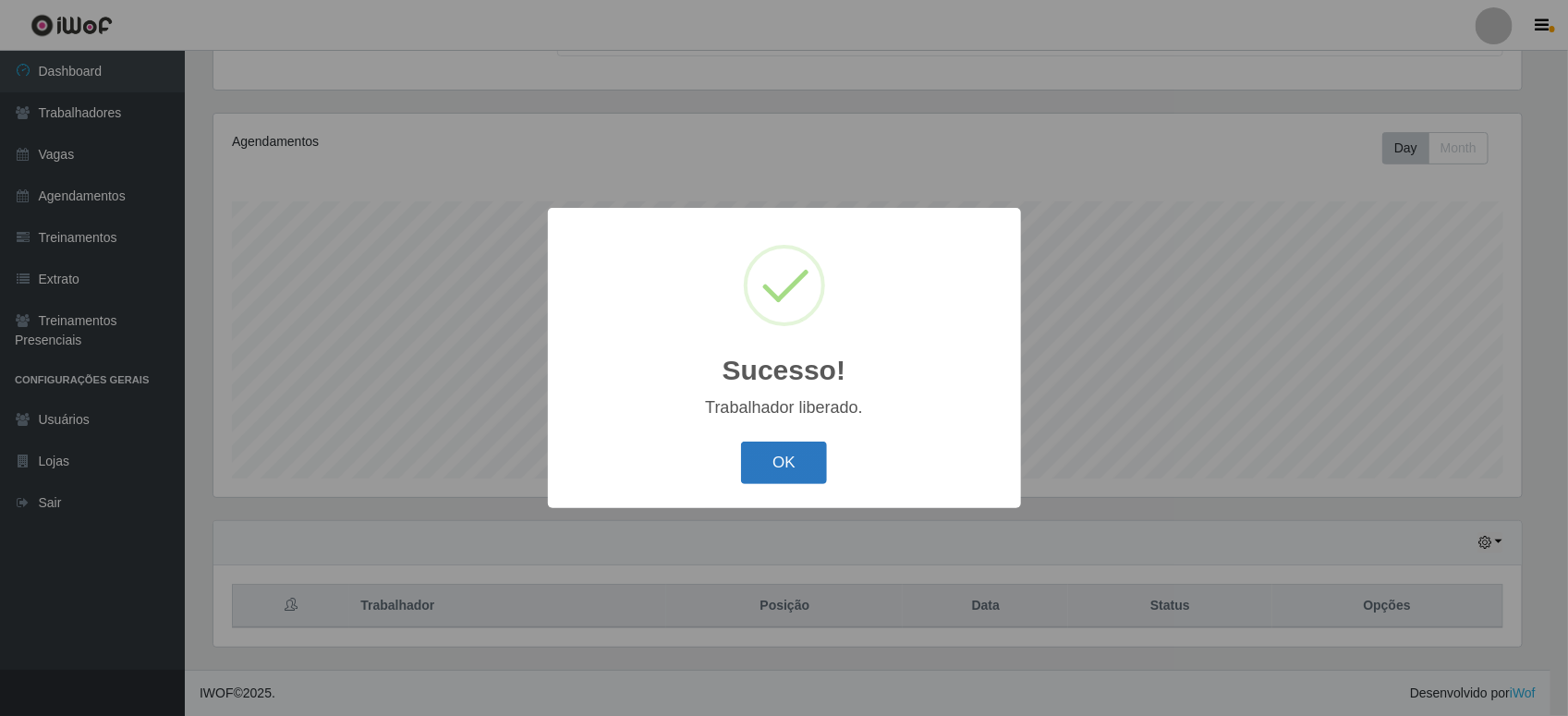
click at [780, 469] on button "OK" at bounding box center [784, 463] width 86 height 43
